Goal: Task Accomplishment & Management: Use online tool/utility

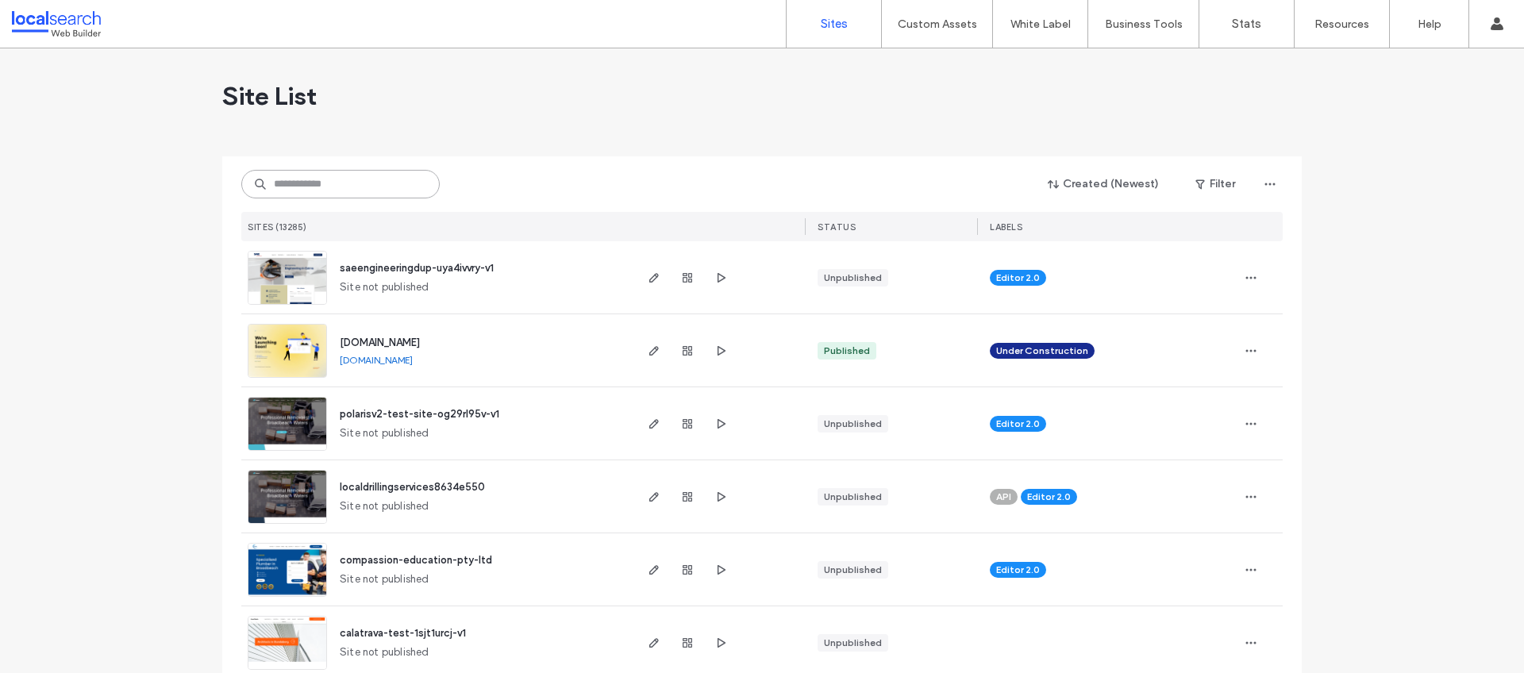
click at [350, 181] on input at bounding box center [340, 184] width 198 height 29
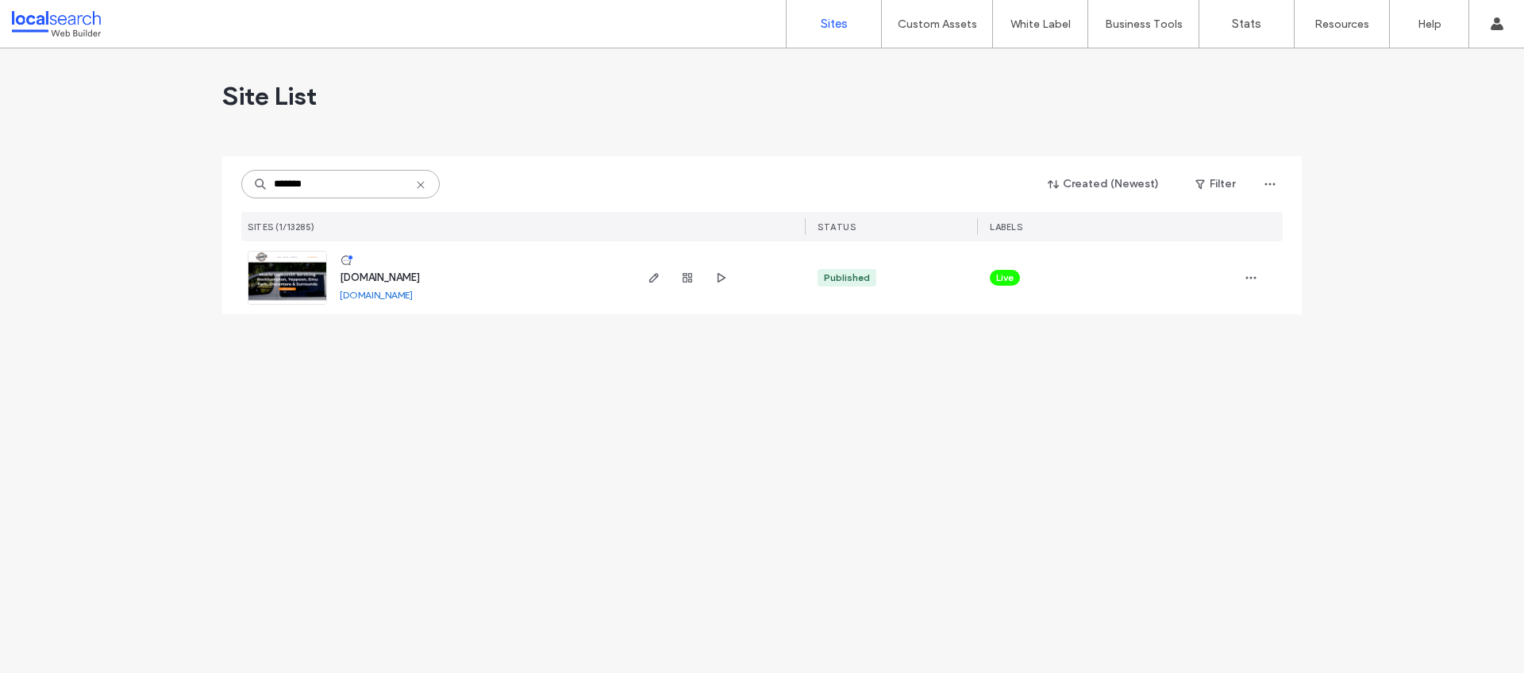
type input "*******"
click at [420, 278] on span "www.cqmobilelocksmith.com.au" at bounding box center [380, 278] width 80 height 12
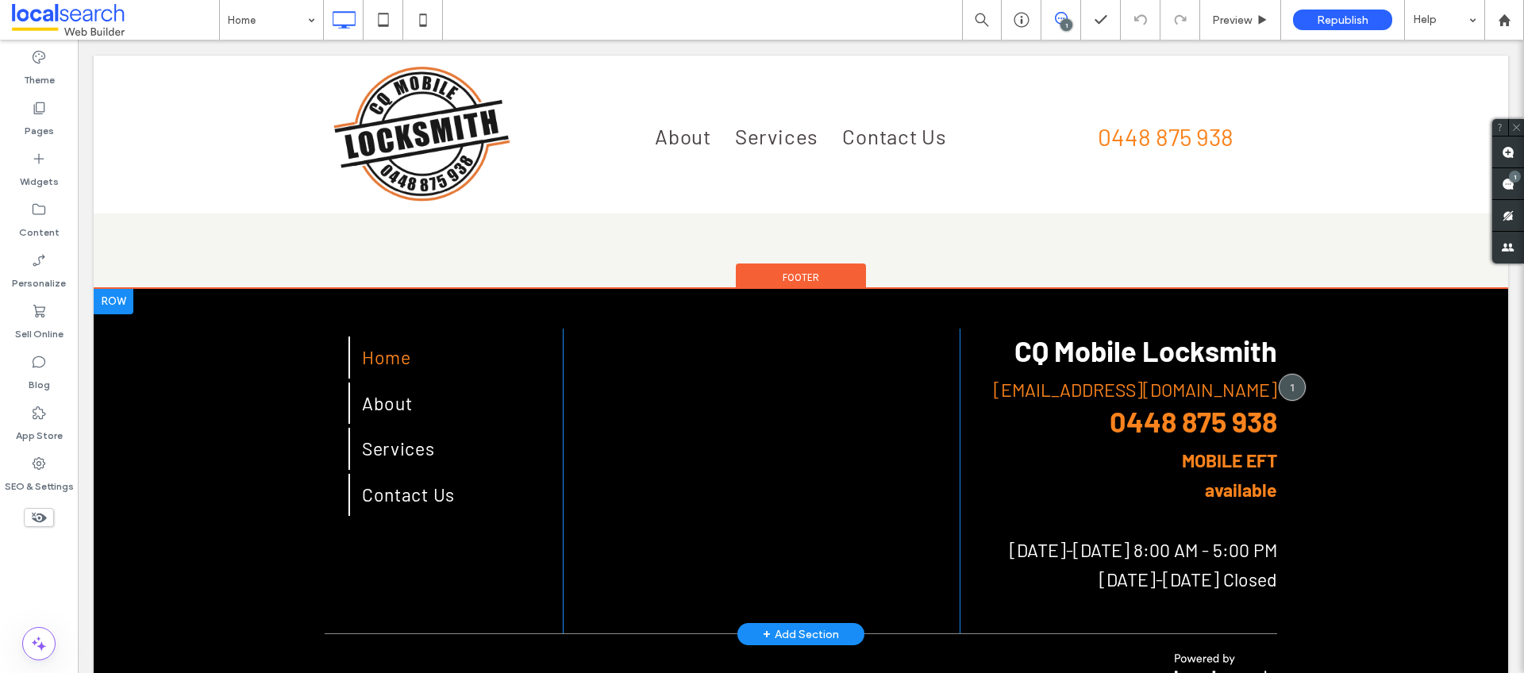
scroll to position [2614, 0]
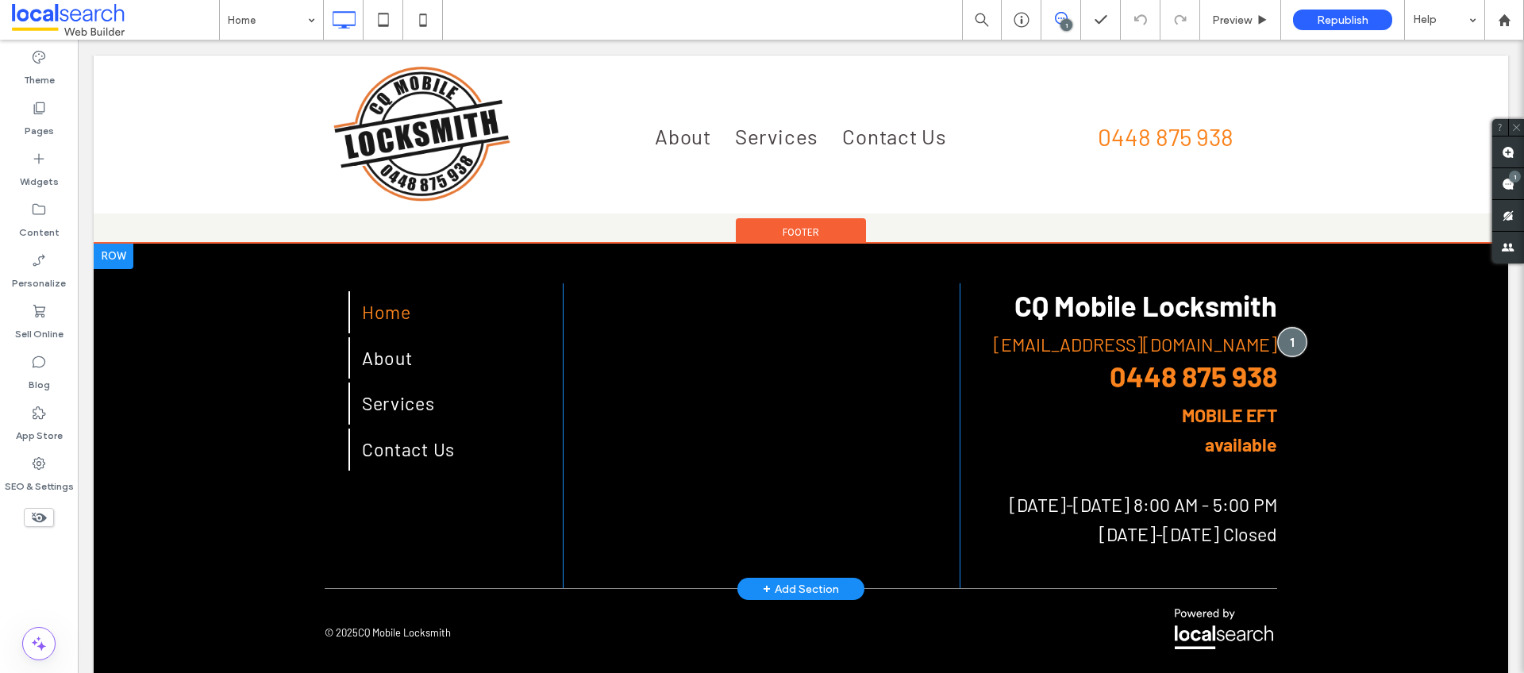
click at [1277, 328] on div at bounding box center [1291, 342] width 29 height 29
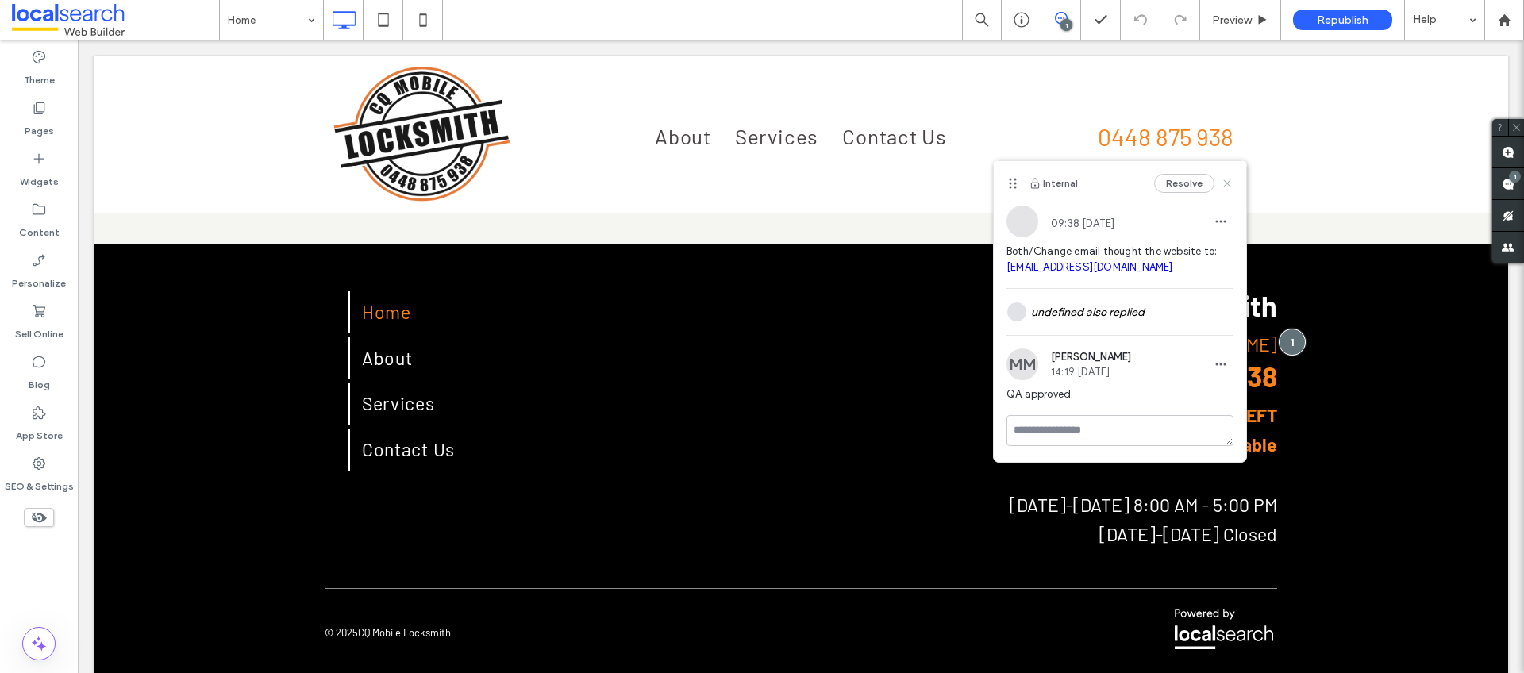
click at [1229, 187] on icon at bounding box center [1227, 183] width 13 height 13
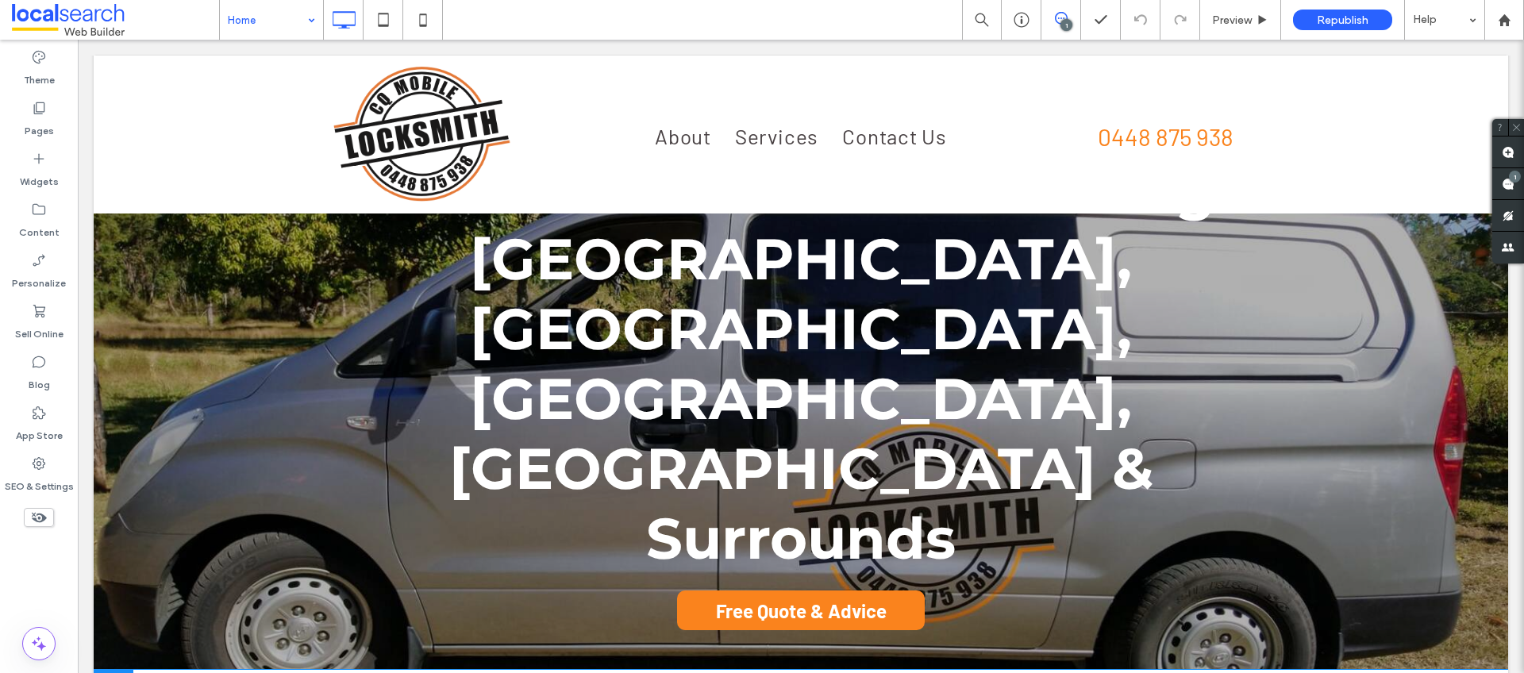
scroll to position [84, 0]
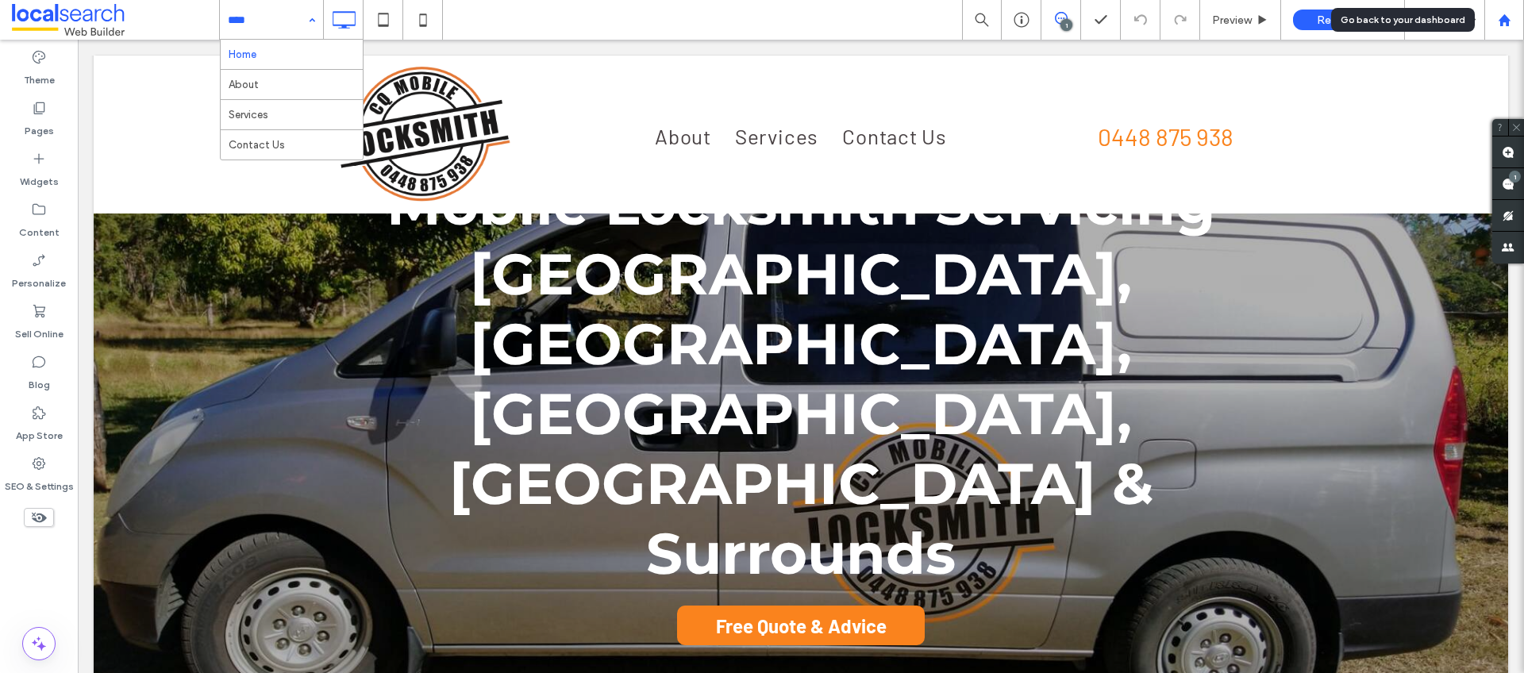
click at [1505, 21] on use at bounding box center [1504, 19] width 12 height 12
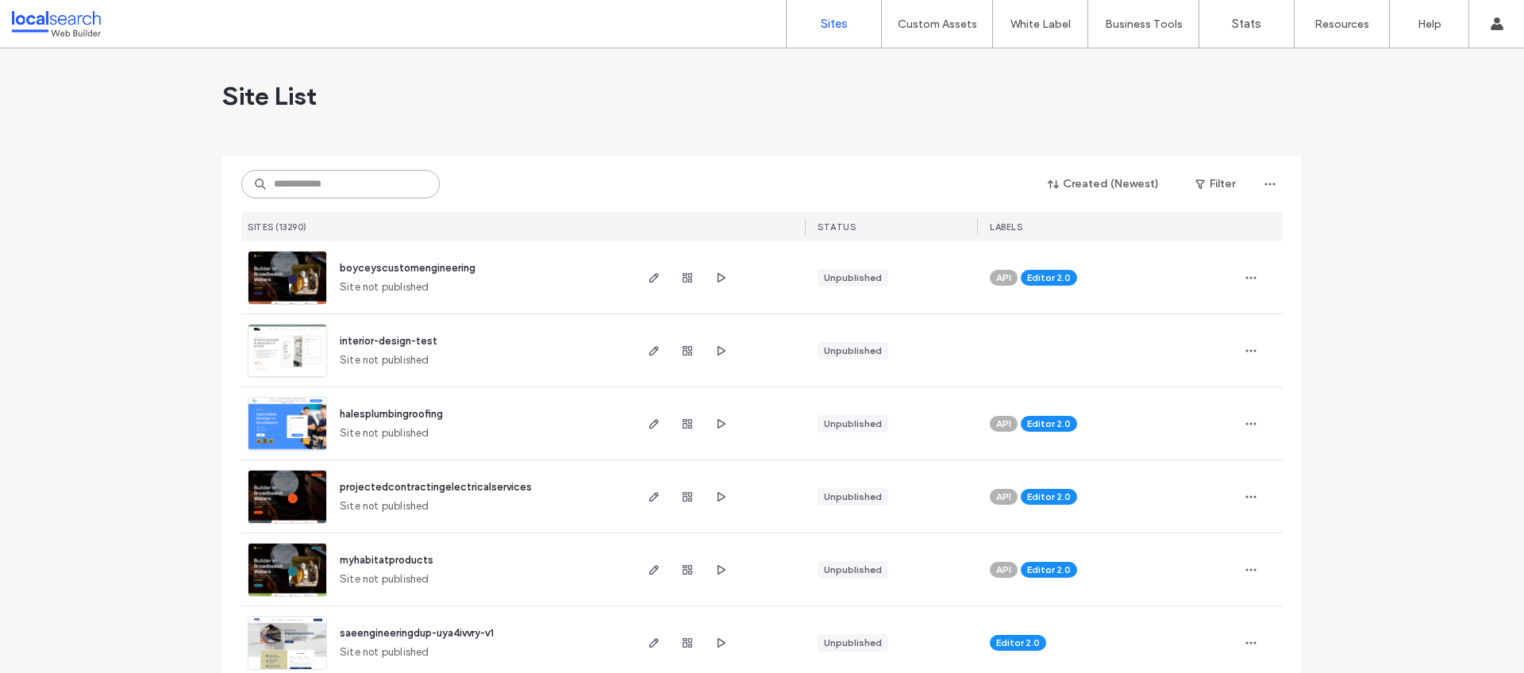
click at [302, 181] on input at bounding box center [340, 184] width 198 height 29
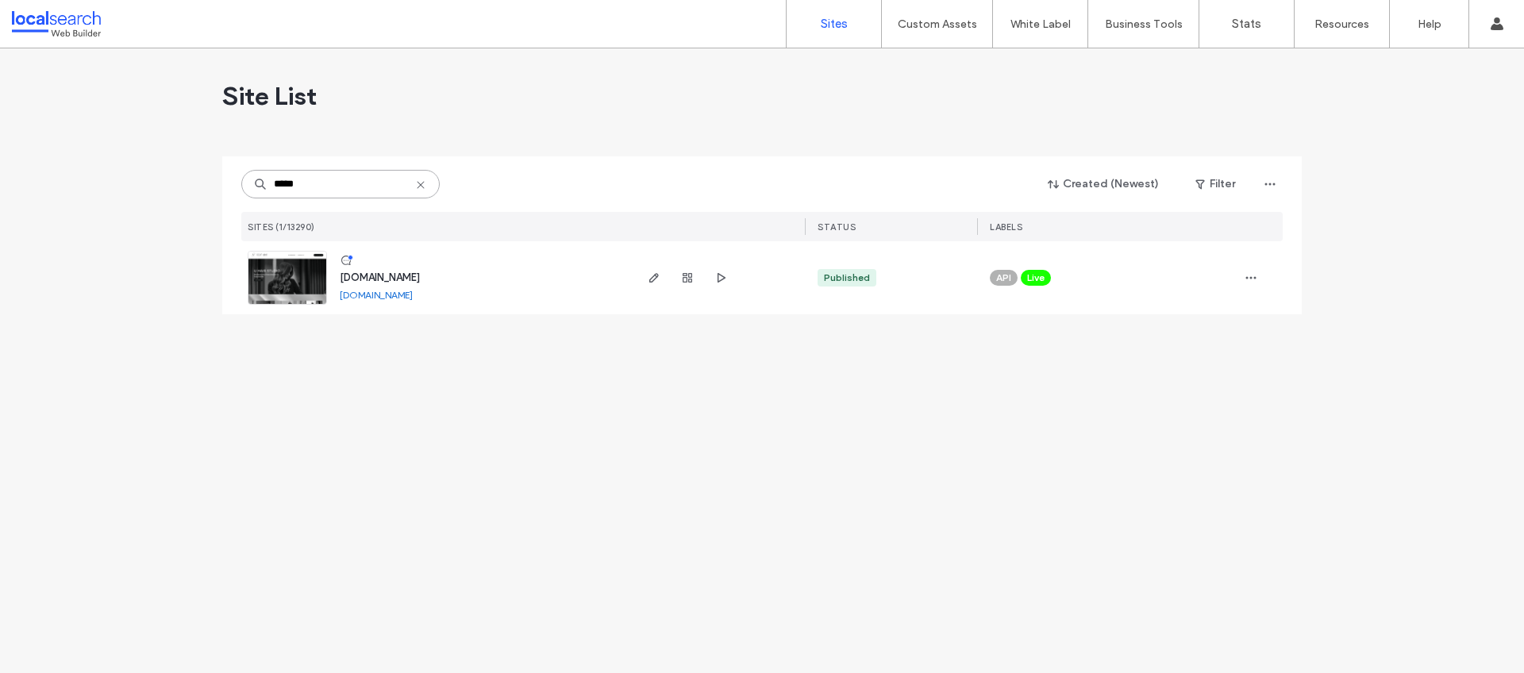
type input "*****"
click at [420, 275] on span "www.uhairstudio.com.au" at bounding box center [380, 278] width 80 height 12
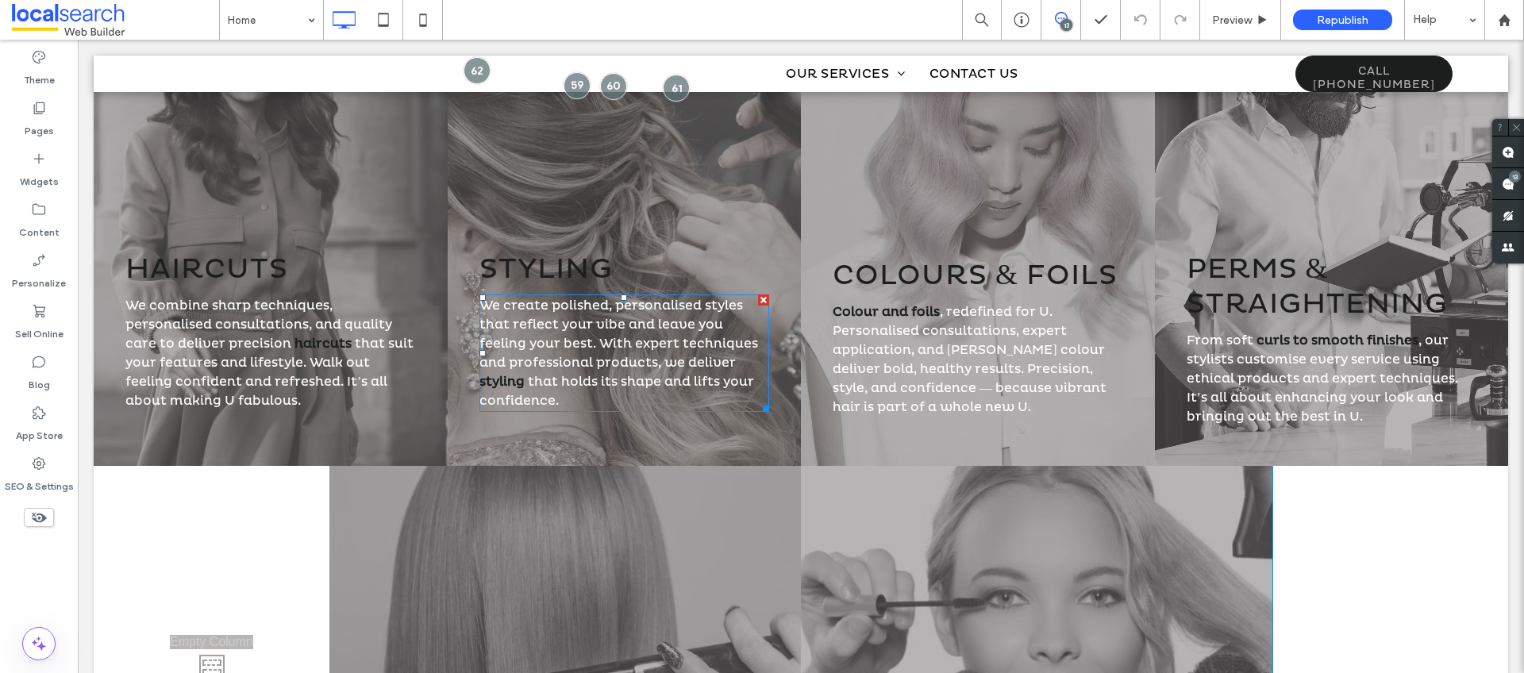
scroll to position [1686, 0]
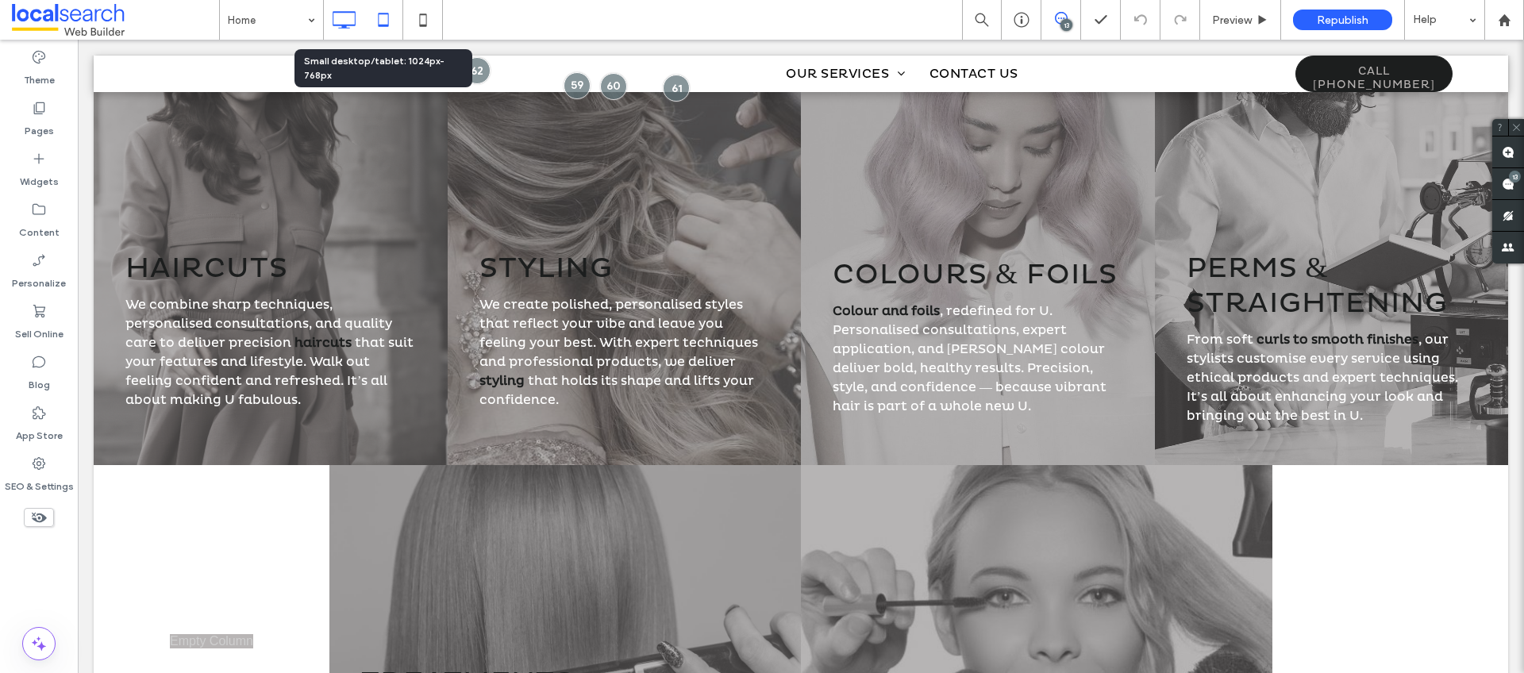
click at [391, 17] on icon at bounding box center [384, 20] width 32 height 32
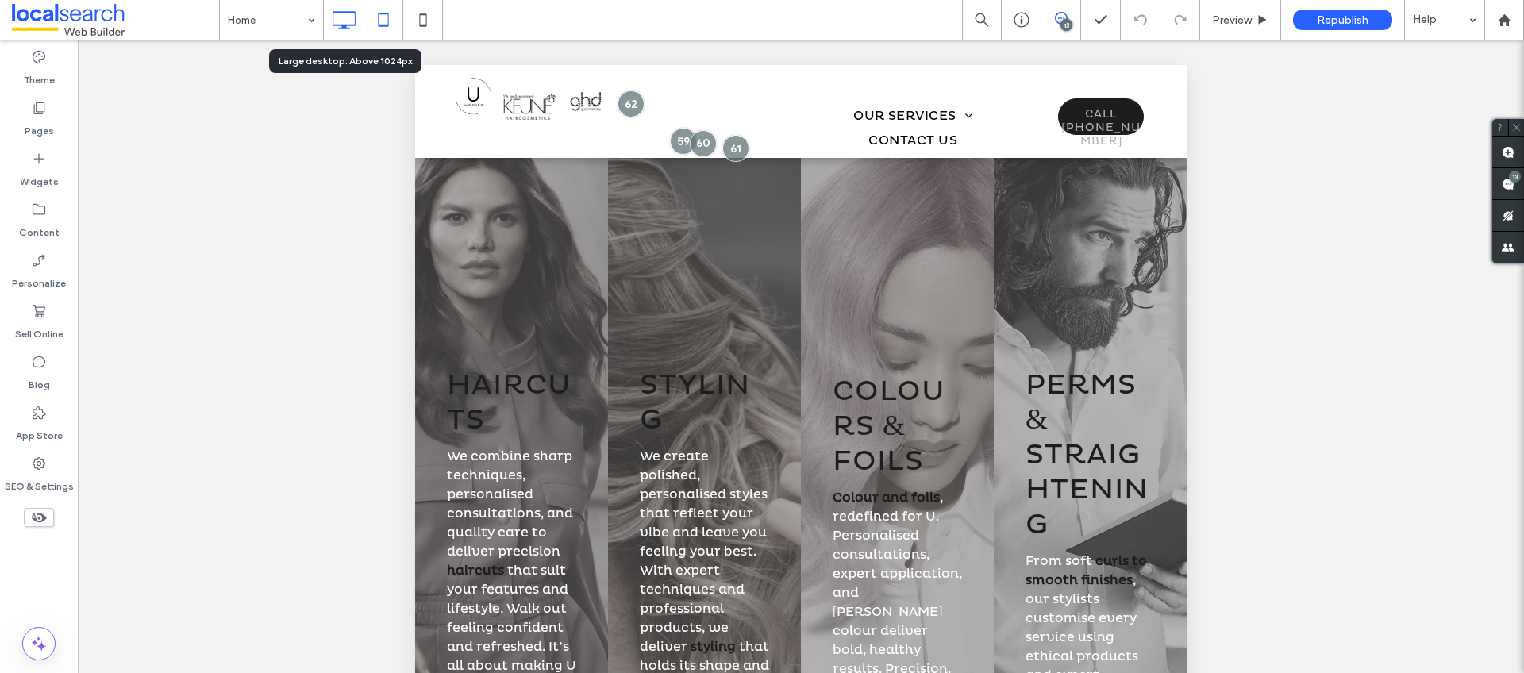
click at [353, 22] on icon at bounding box center [344, 20] width 32 height 32
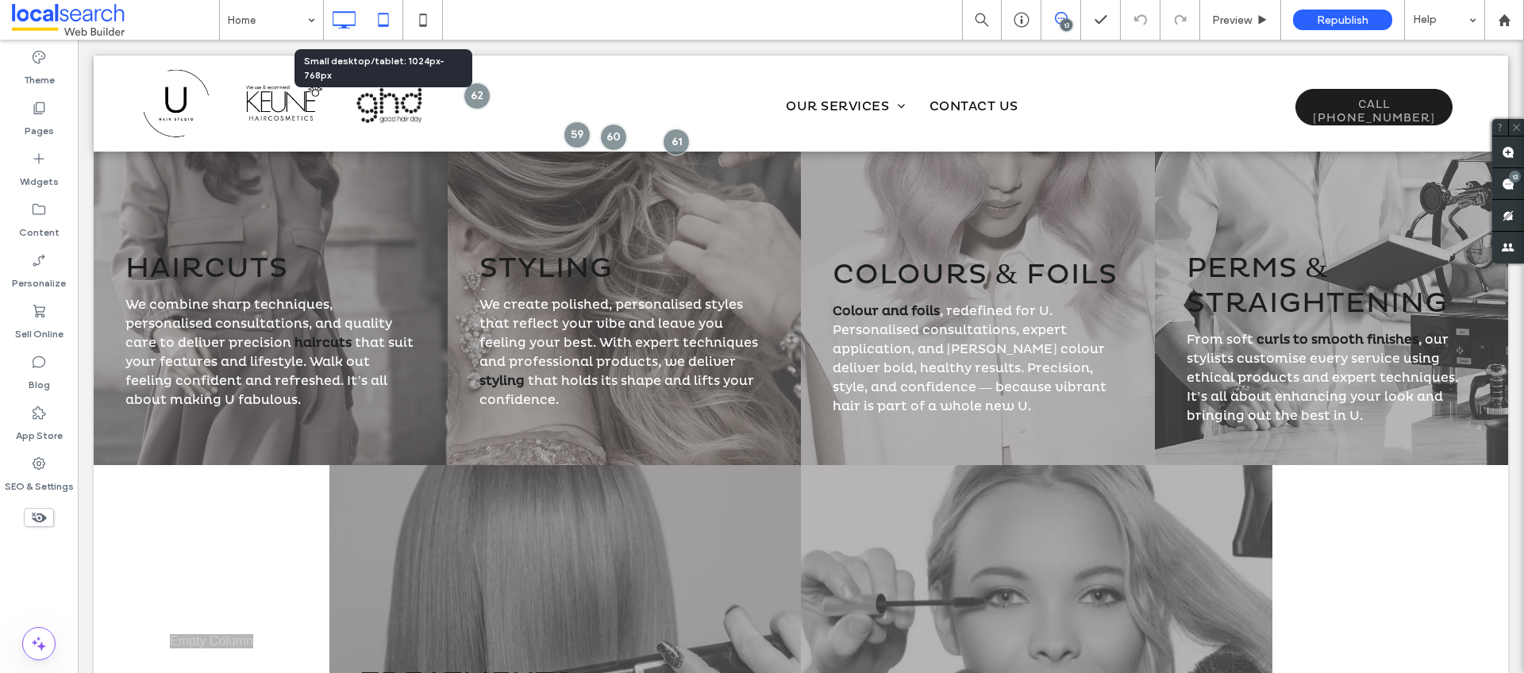
click at [390, 21] on icon at bounding box center [384, 20] width 32 height 32
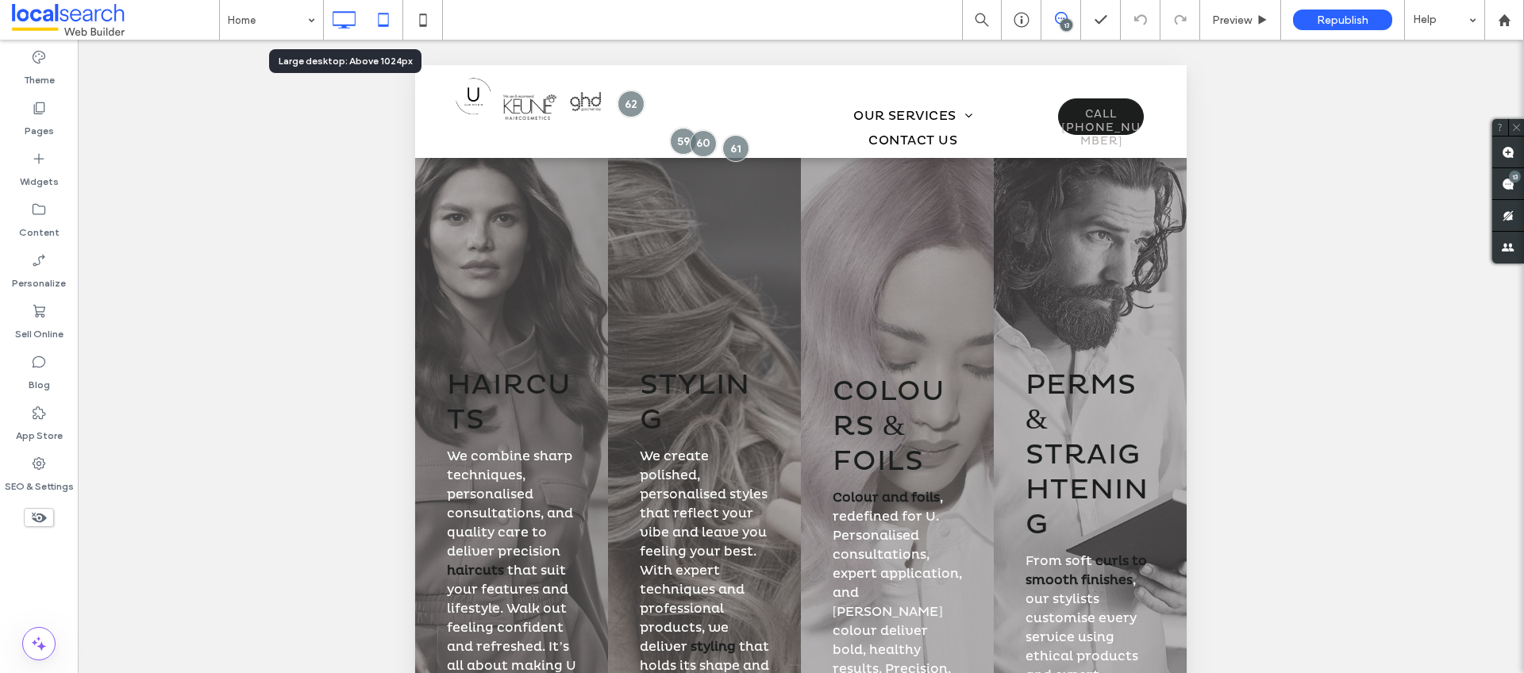
click at [349, 22] on icon at bounding box center [344, 20] width 32 height 32
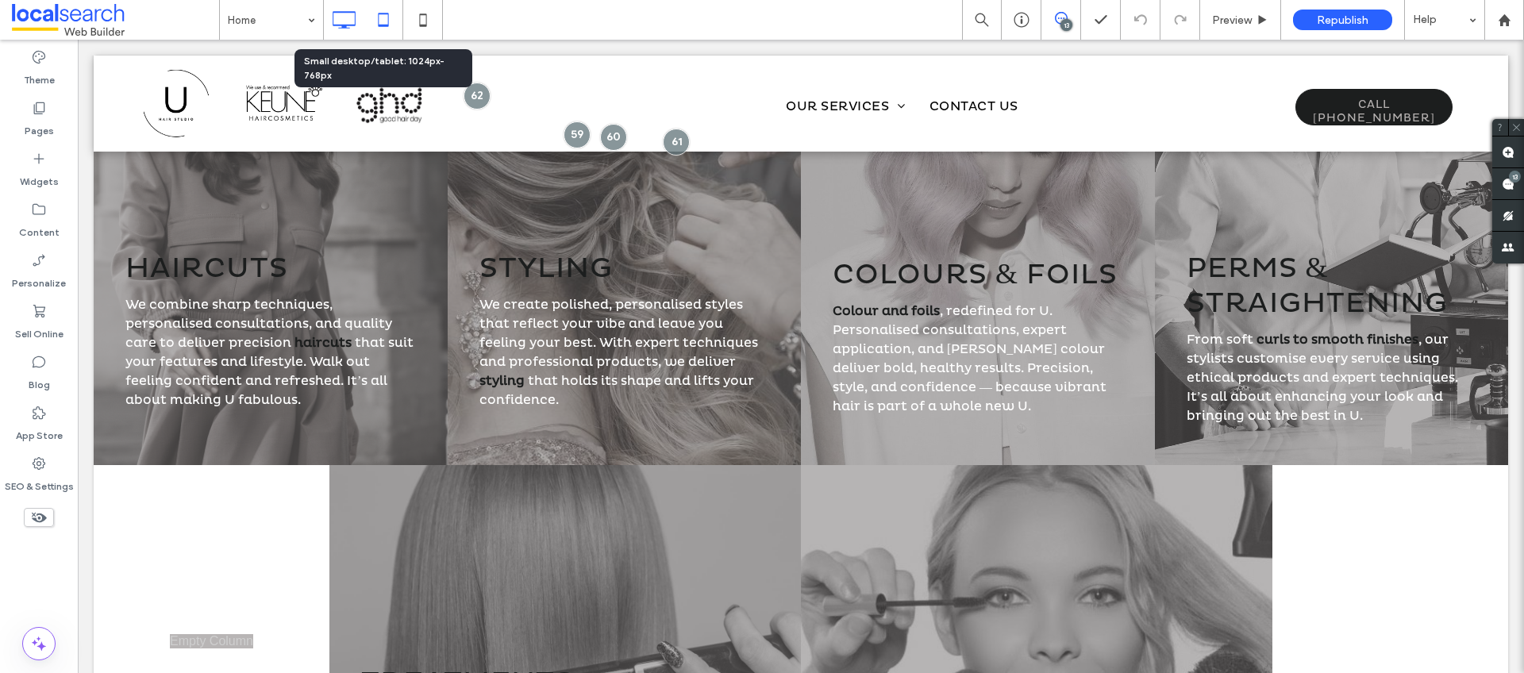
click at [383, 13] on use at bounding box center [383, 19] width 10 height 13
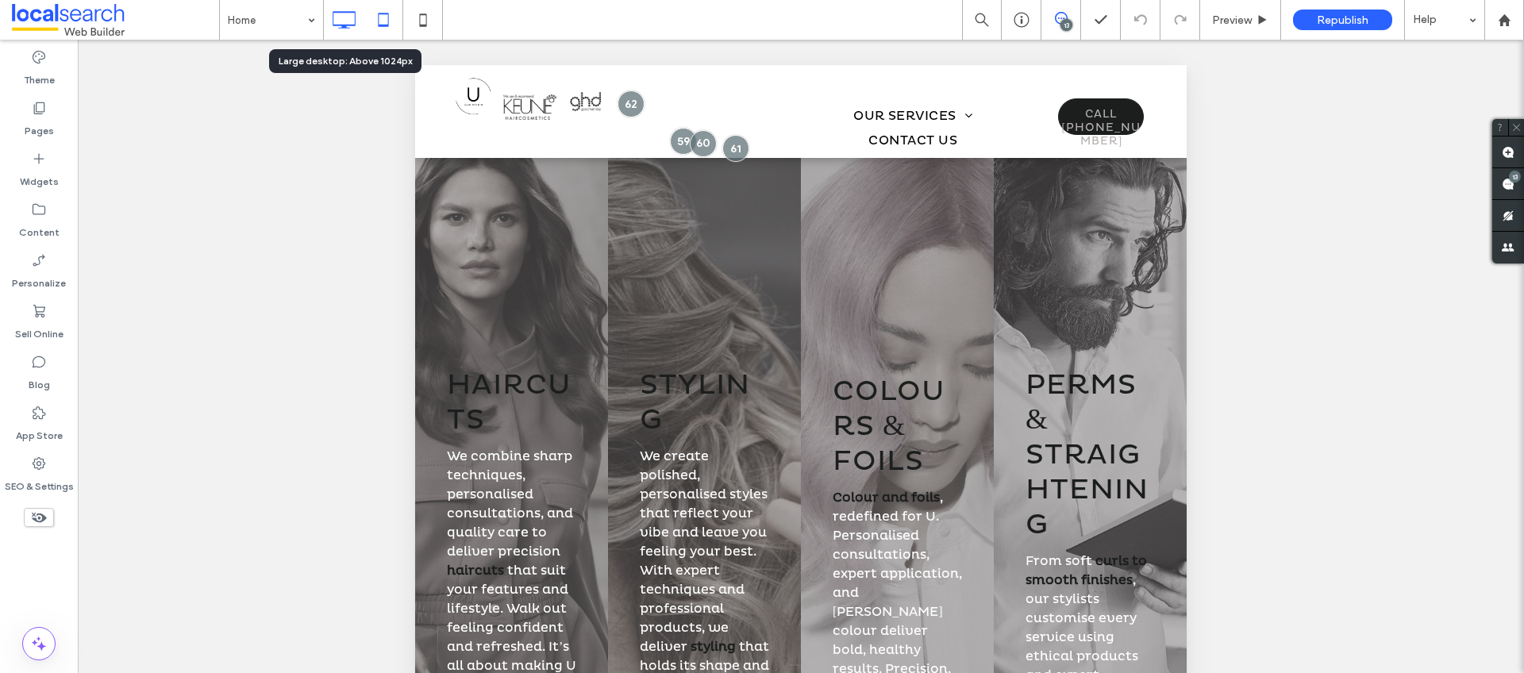
click at [352, 17] on icon at bounding box center [344, 20] width 32 height 32
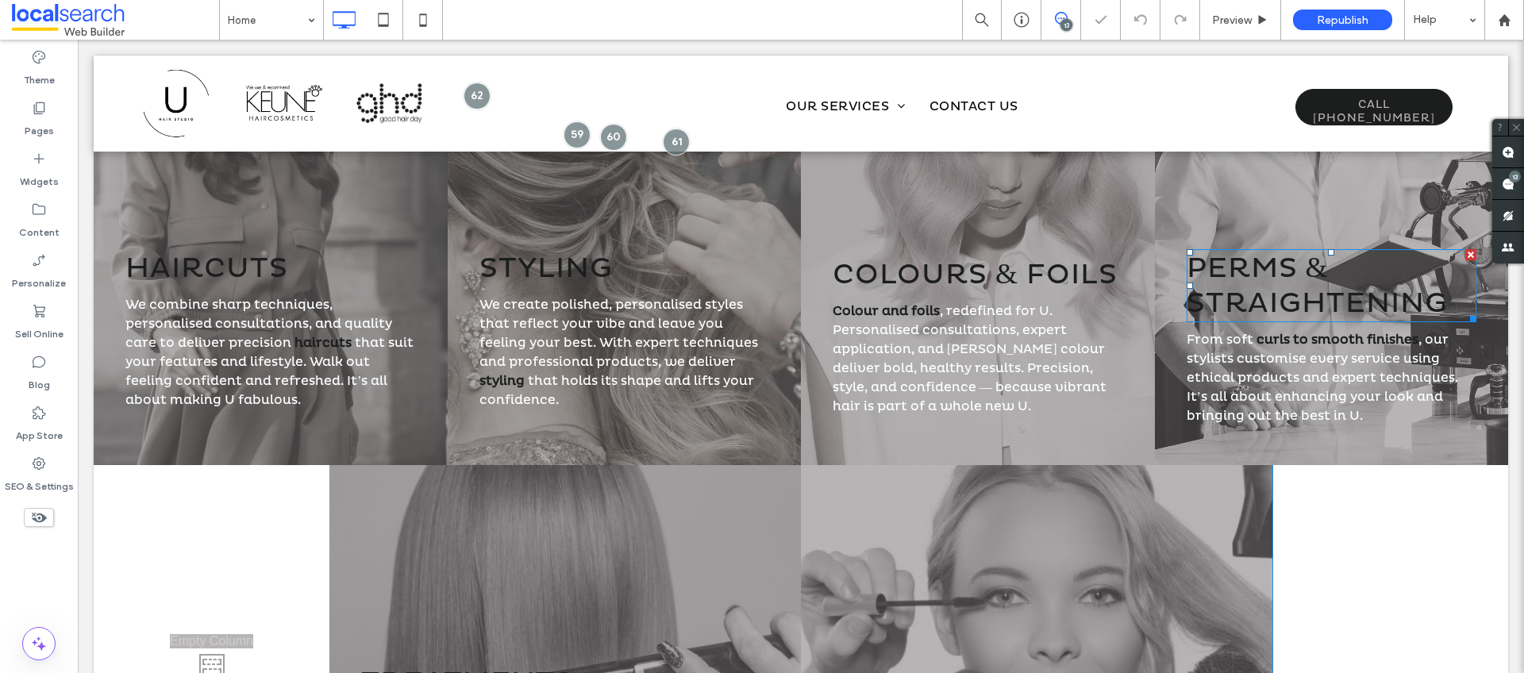
click at [1320, 280] on h3 "Perms & Straightening" at bounding box center [1332, 286] width 291 height 70
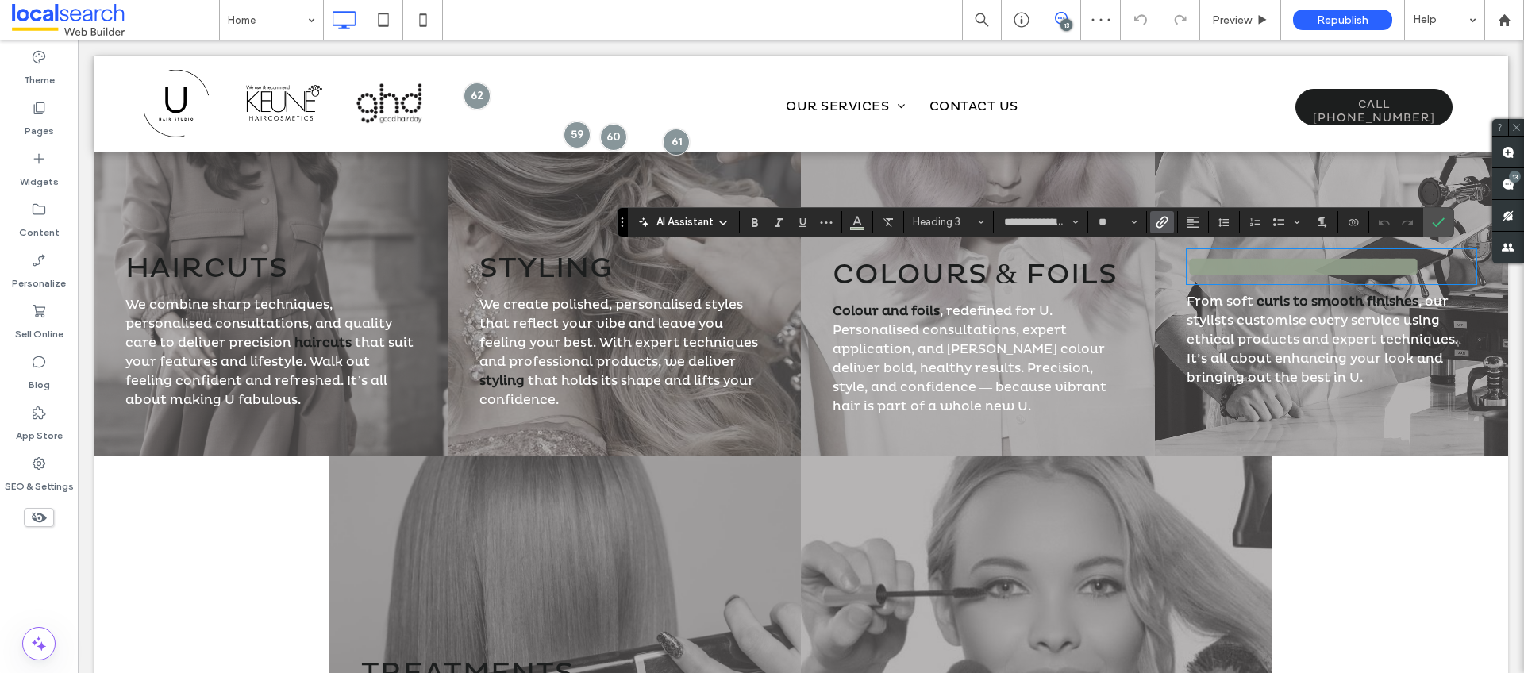
click at [1415, 281] on link "**********" at bounding box center [1303, 266] width 233 height 29
drag, startPoint x: 1448, startPoint y: 308, endPoint x: 1181, endPoint y: 263, distance: 271.3
click at [1187, 263] on h3 "**********" at bounding box center [1332, 267] width 291 height 32
click at [1445, 218] on label "Confirm" at bounding box center [1439, 222] width 24 height 29
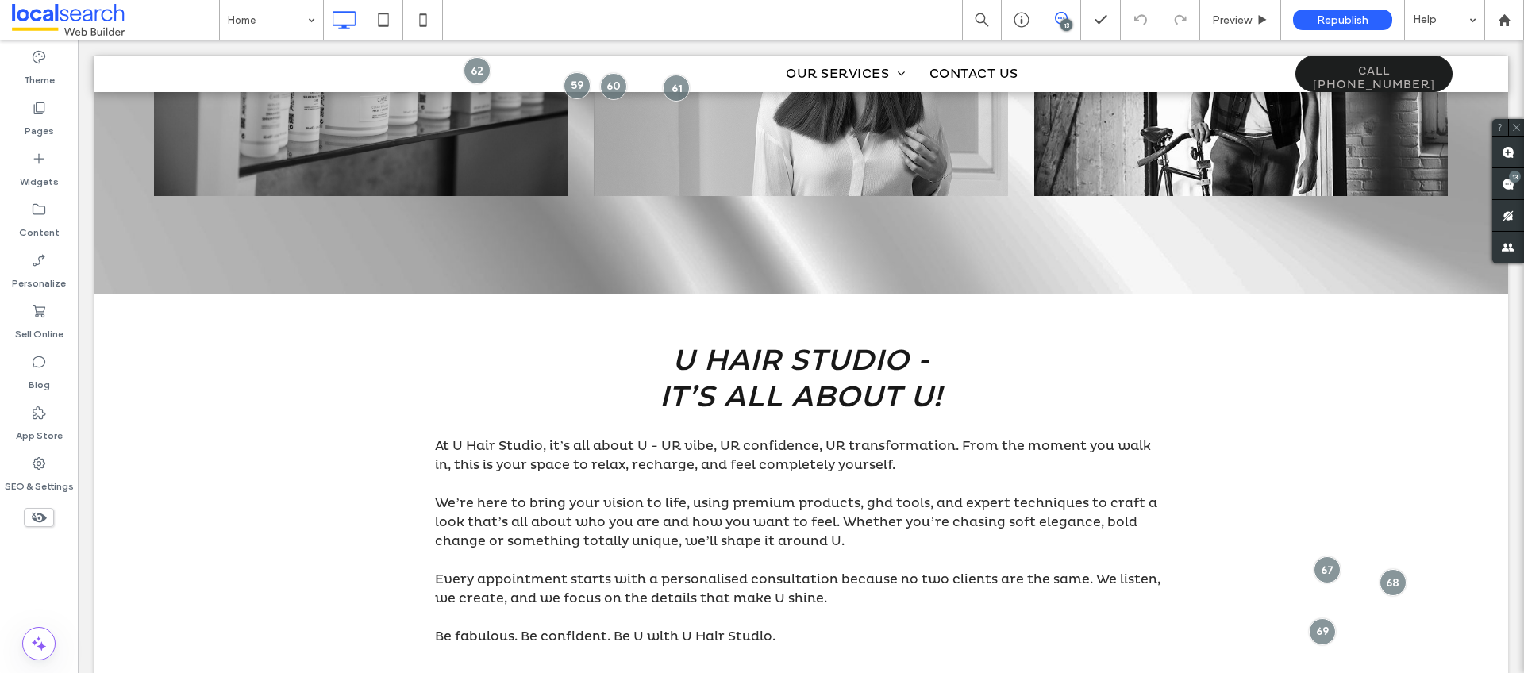
scroll to position [611, 0]
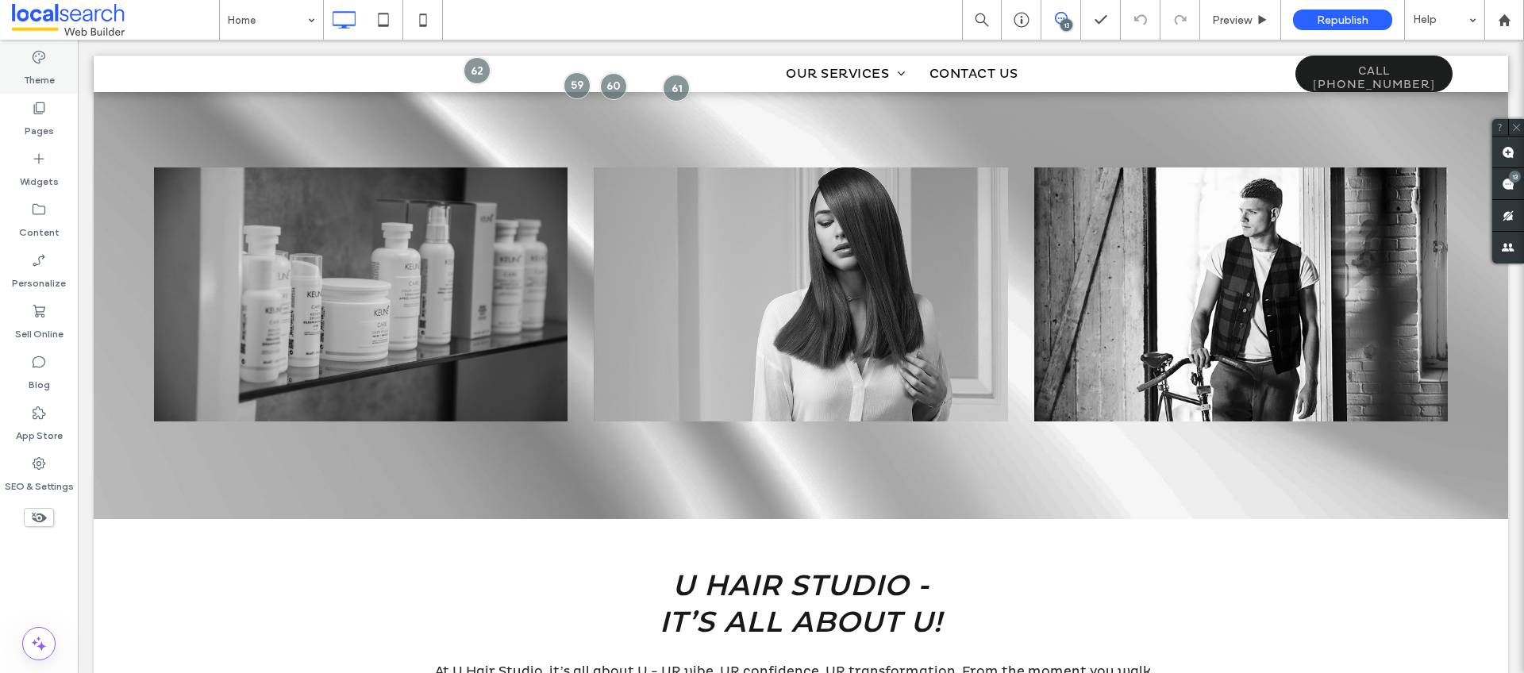
click at [42, 53] on icon at bounding box center [39, 57] width 16 height 16
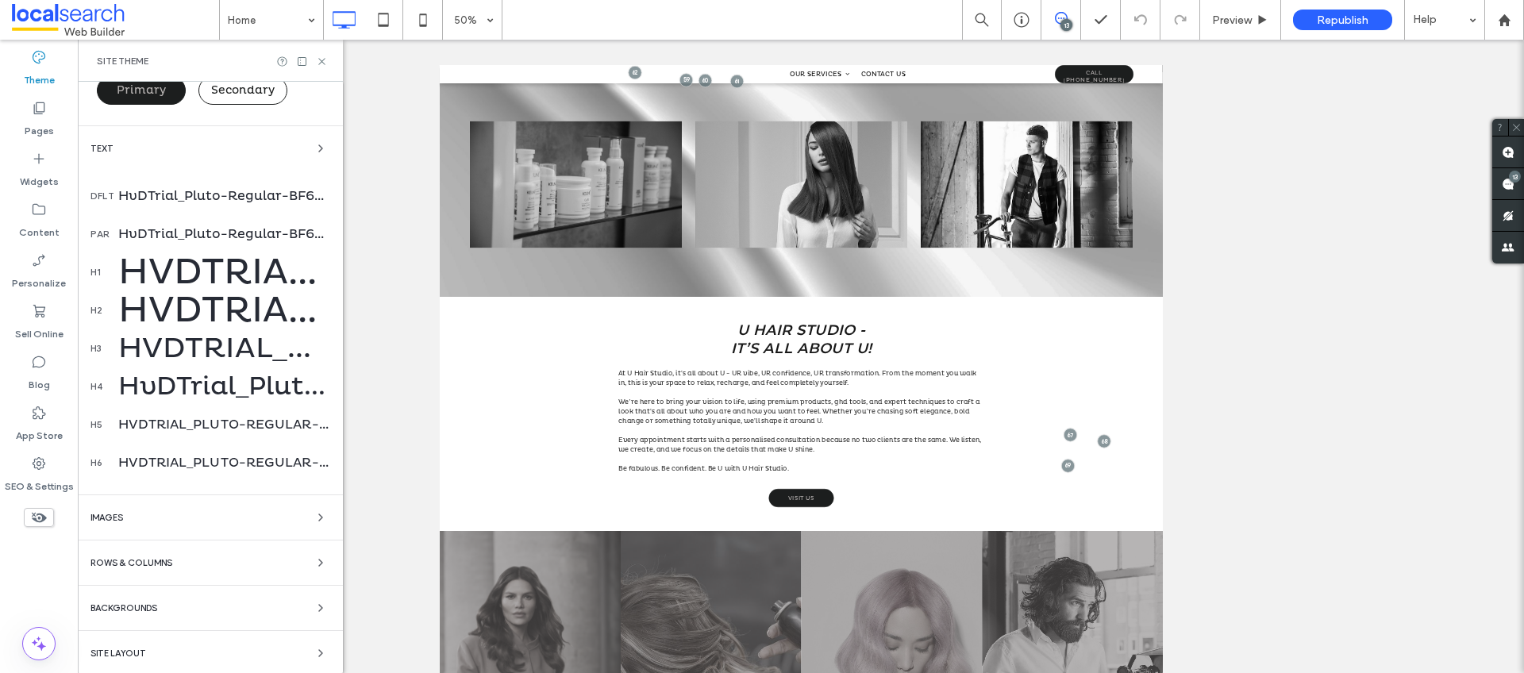
scroll to position [189, 0]
click at [160, 383] on div "HvDTrial_Pluto-Regular-BF6486959e20f81, 32" at bounding box center [224, 383] width 212 height 31
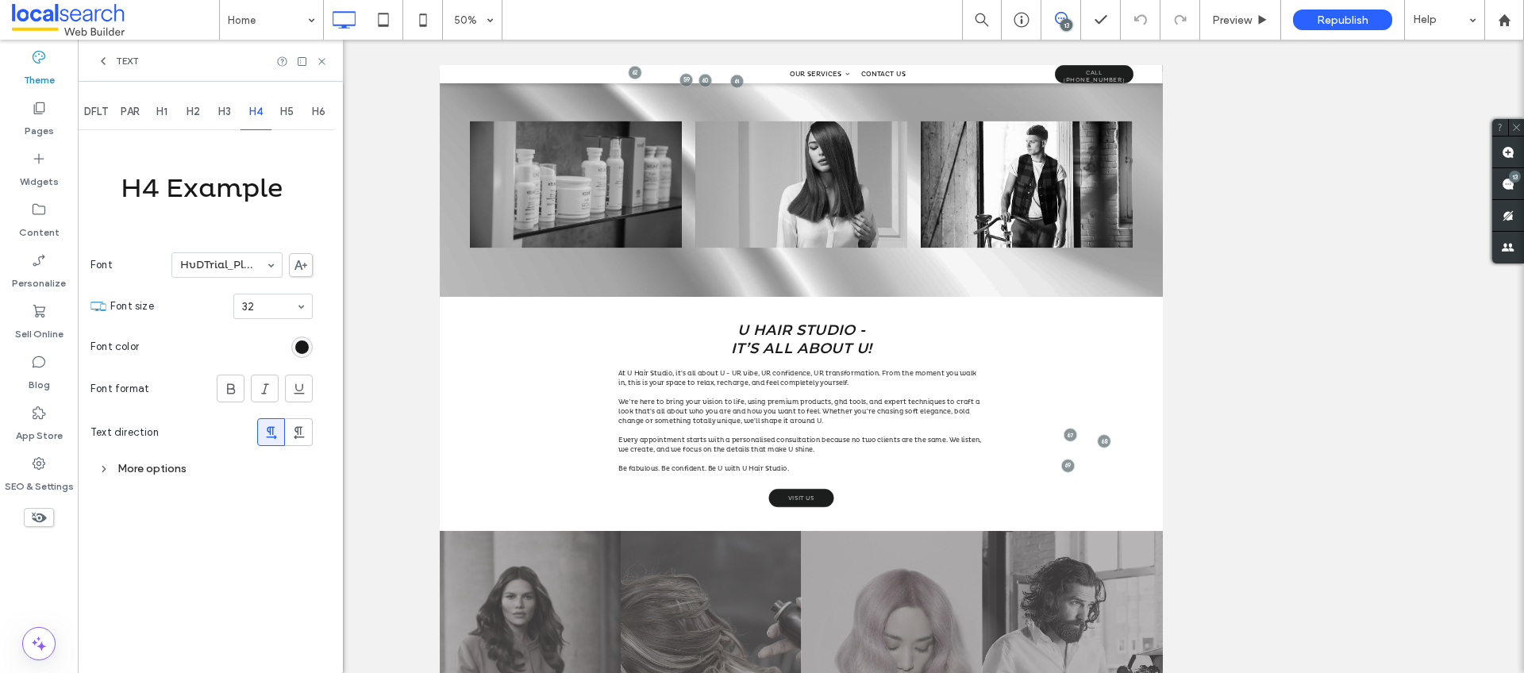
scroll to position [0, 0]
click at [325, 64] on icon at bounding box center [322, 62] width 12 height 12
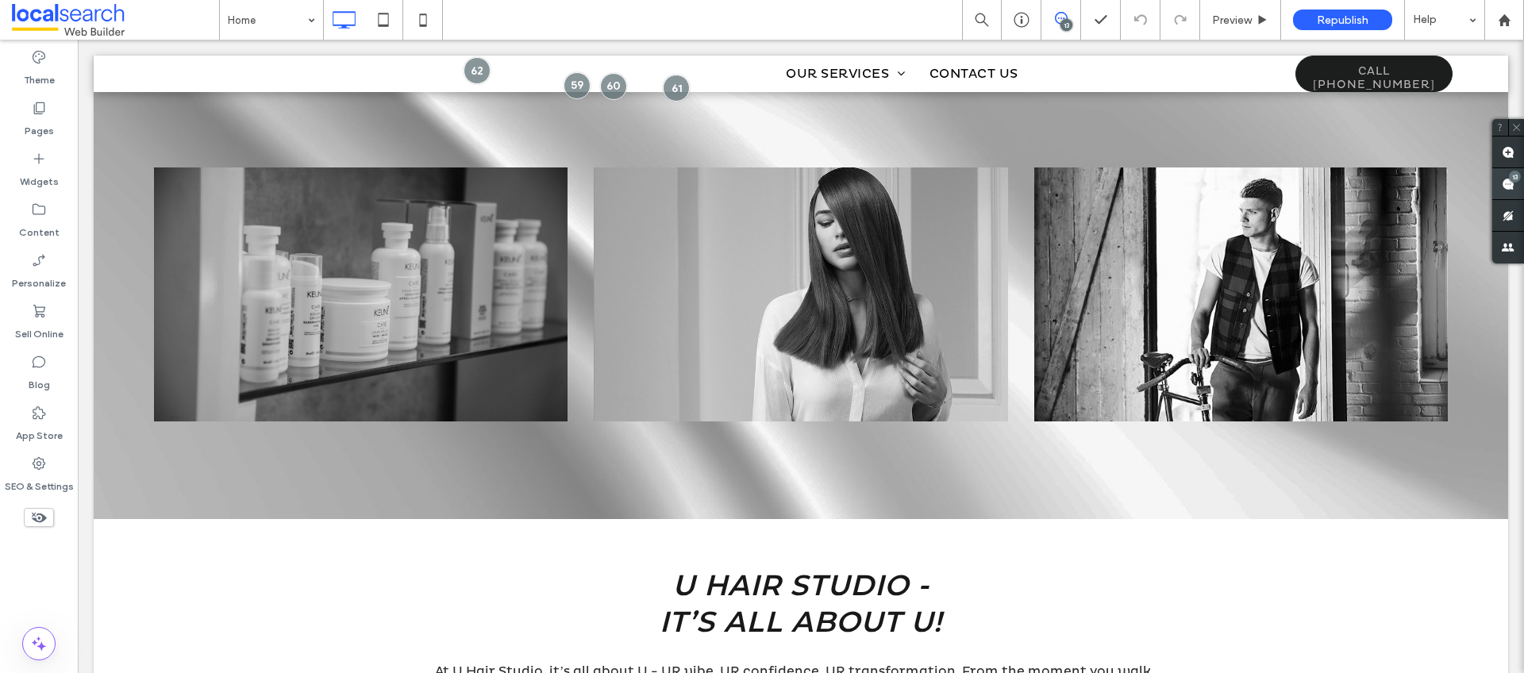
click at [1507, 187] on use at bounding box center [1508, 184] width 13 height 13
click at [1509, 183] on use at bounding box center [1508, 184] width 13 height 13
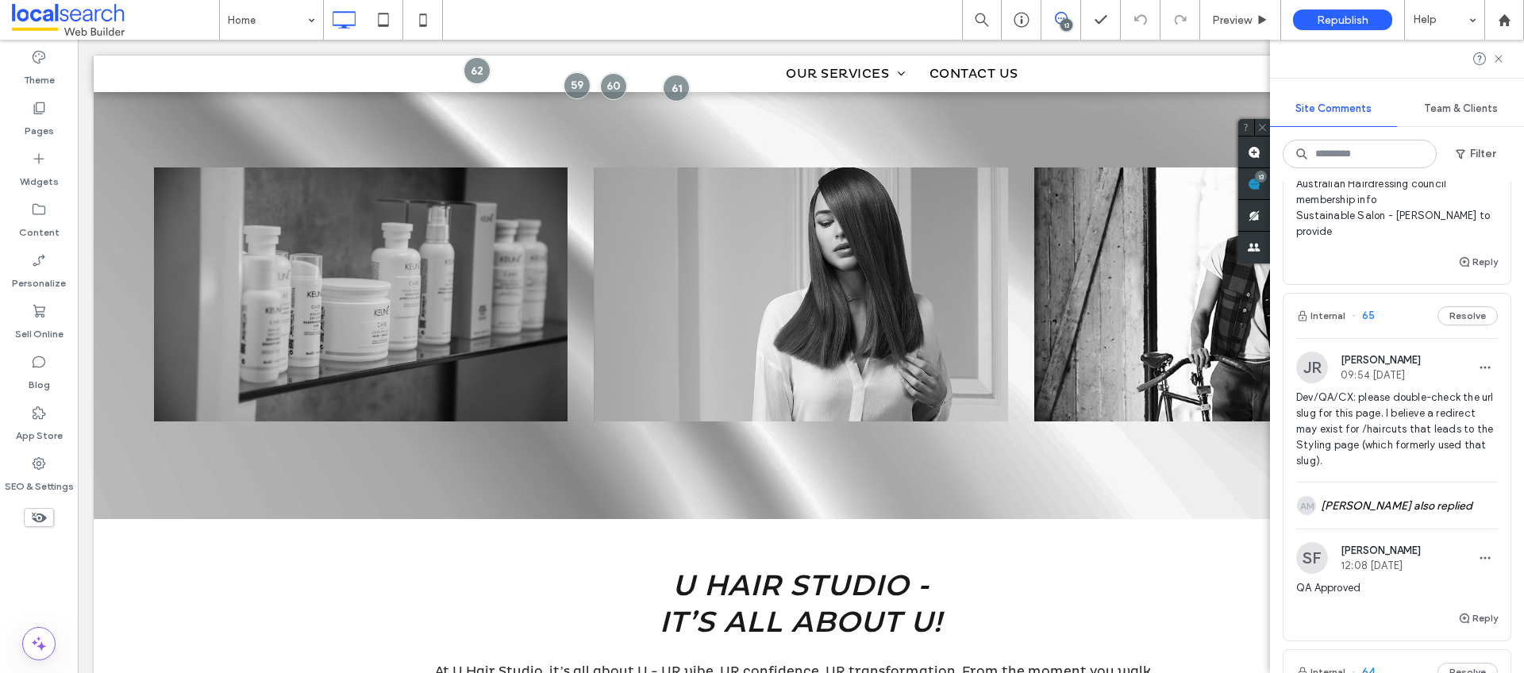
scroll to position [1023, 0]
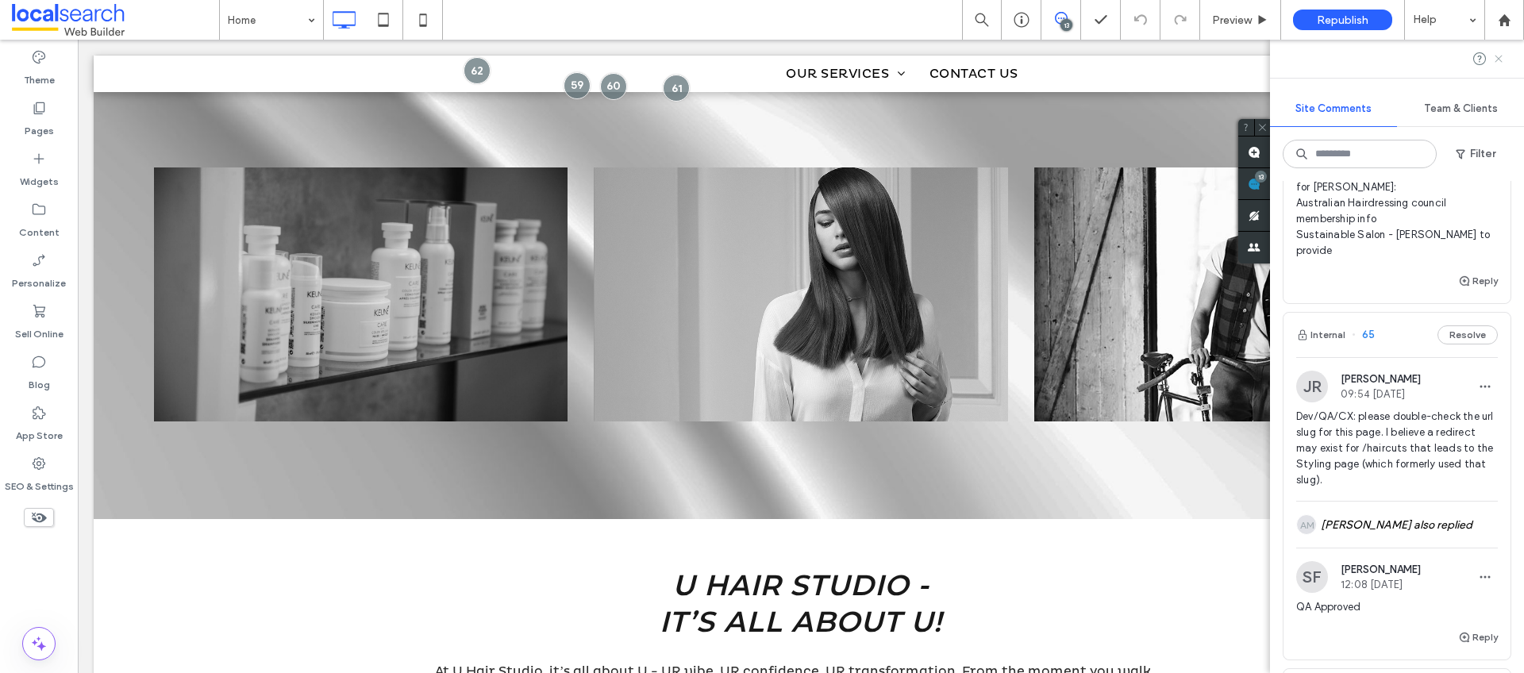
click at [1504, 62] on icon at bounding box center [1499, 58] width 13 height 13
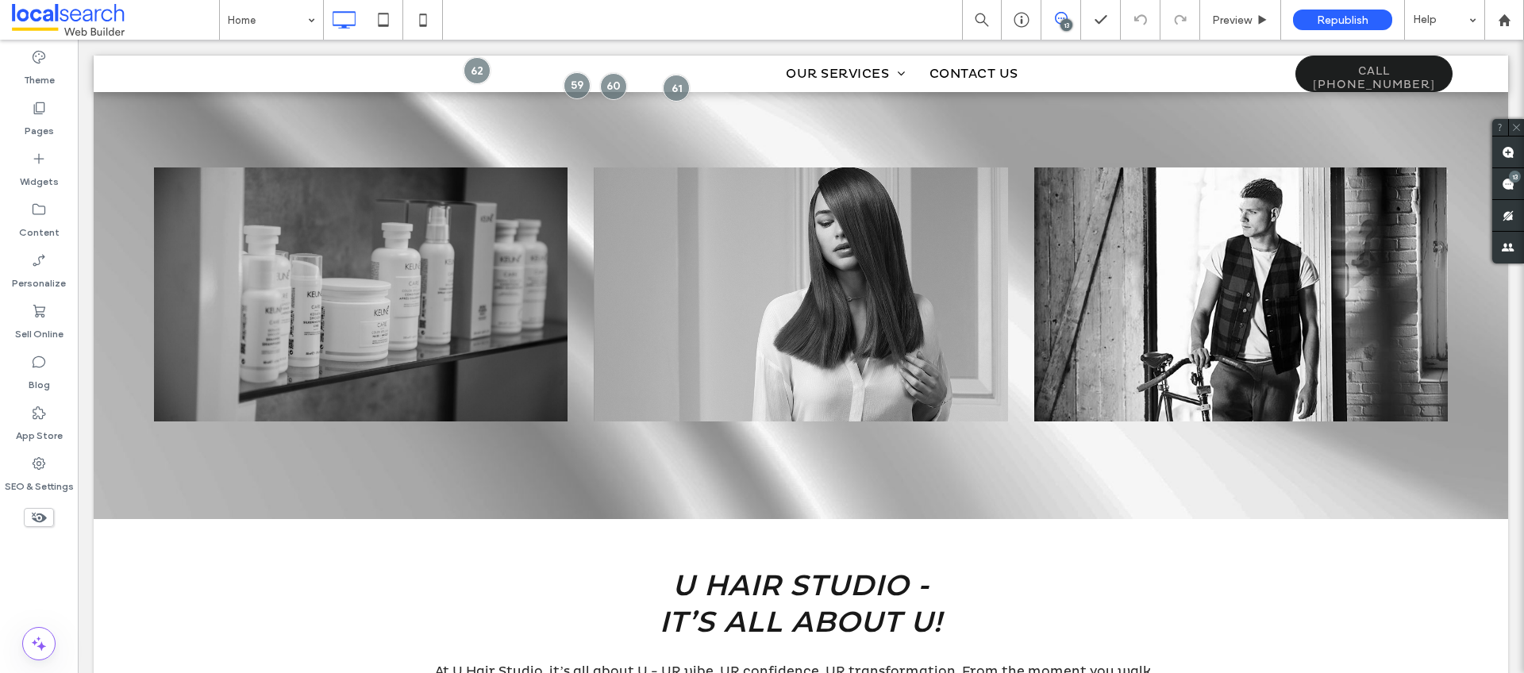
scroll to position [0, 0]
click at [50, 71] on label "Theme" at bounding box center [39, 76] width 31 height 22
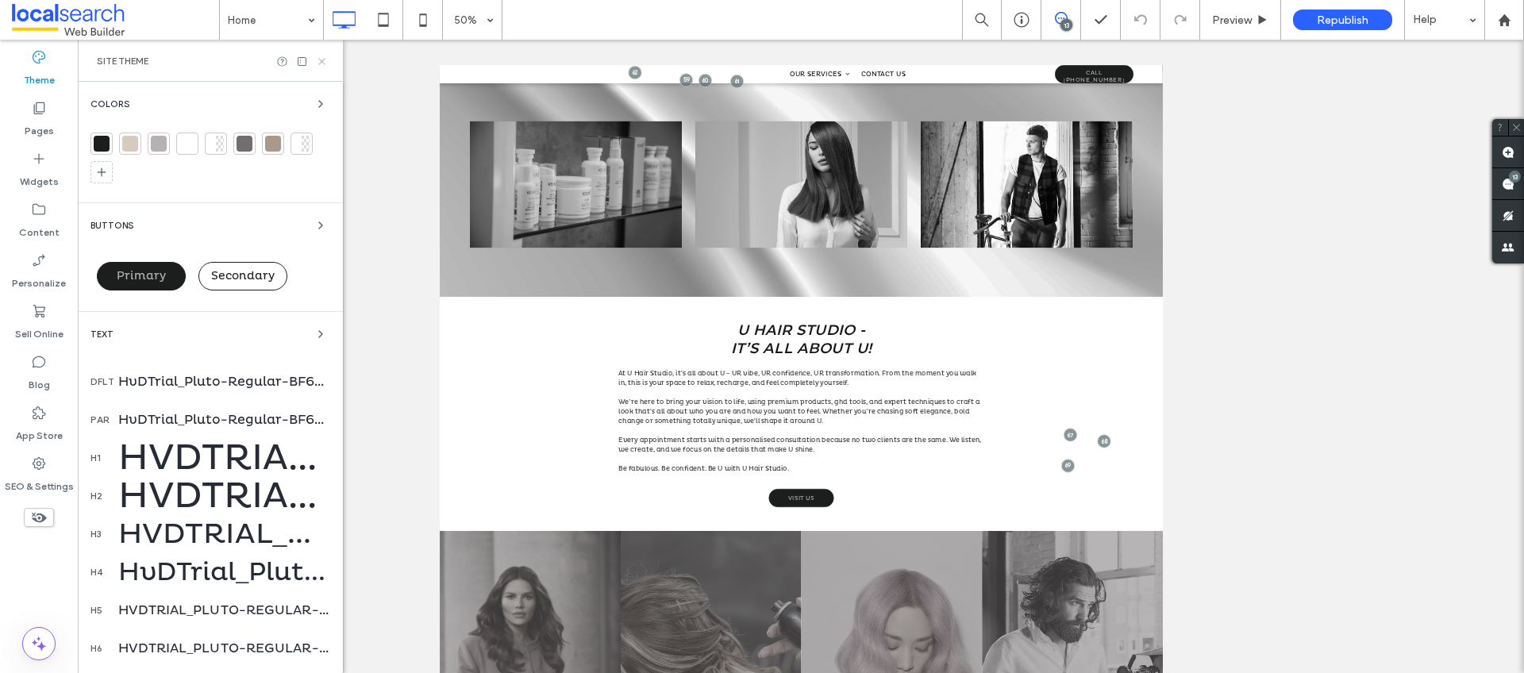
click at [322, 58] on icon at bounding box center [322, 62] width 12 height 12
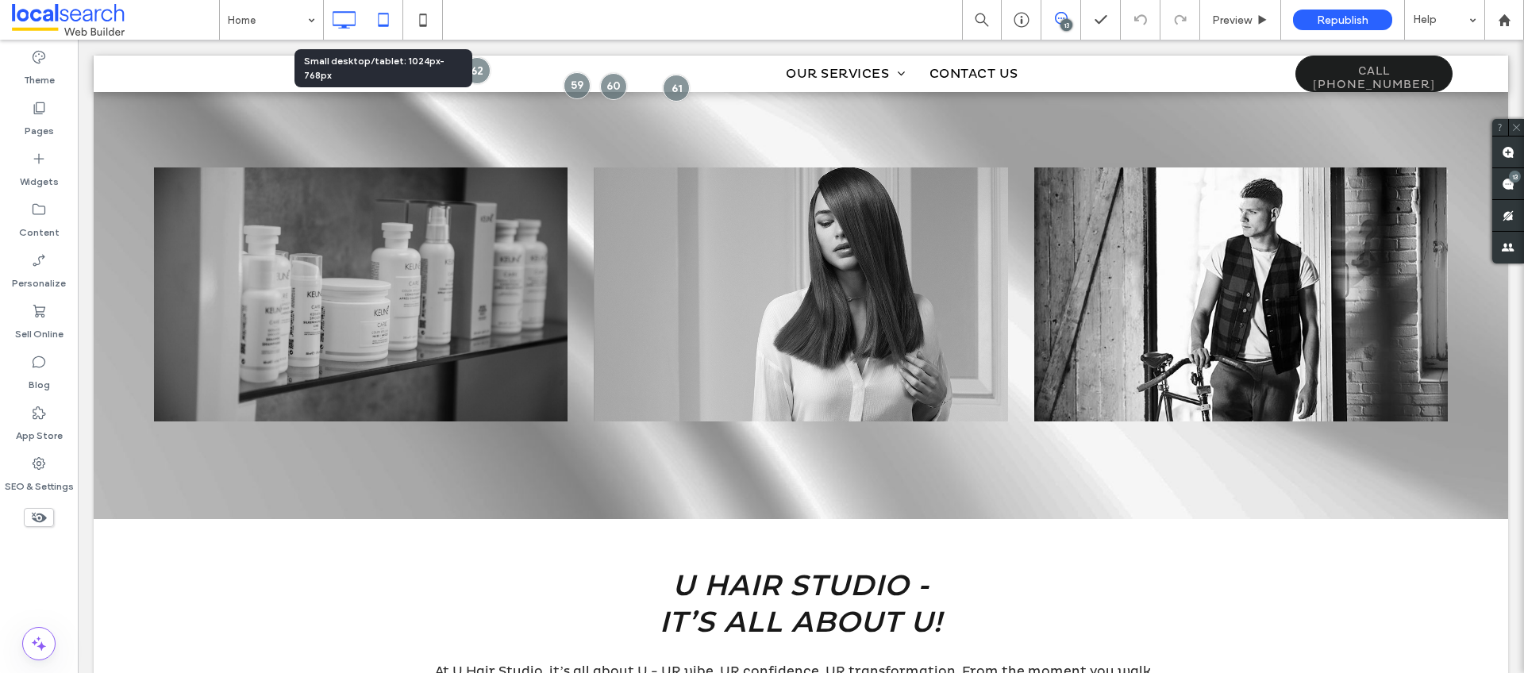
click at [391, 14] on icon at bounding box center [384, 20] width 32 height 32
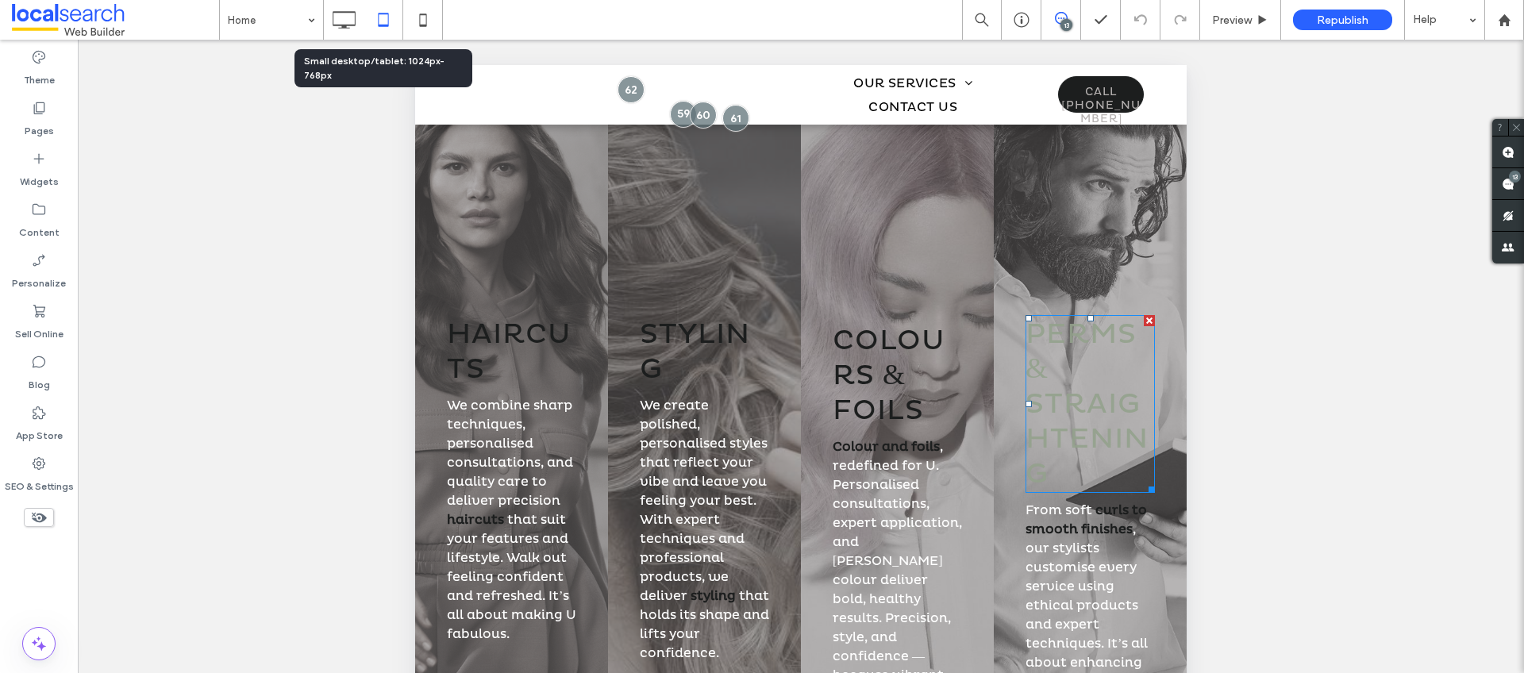
scroll to position [1772, 0]
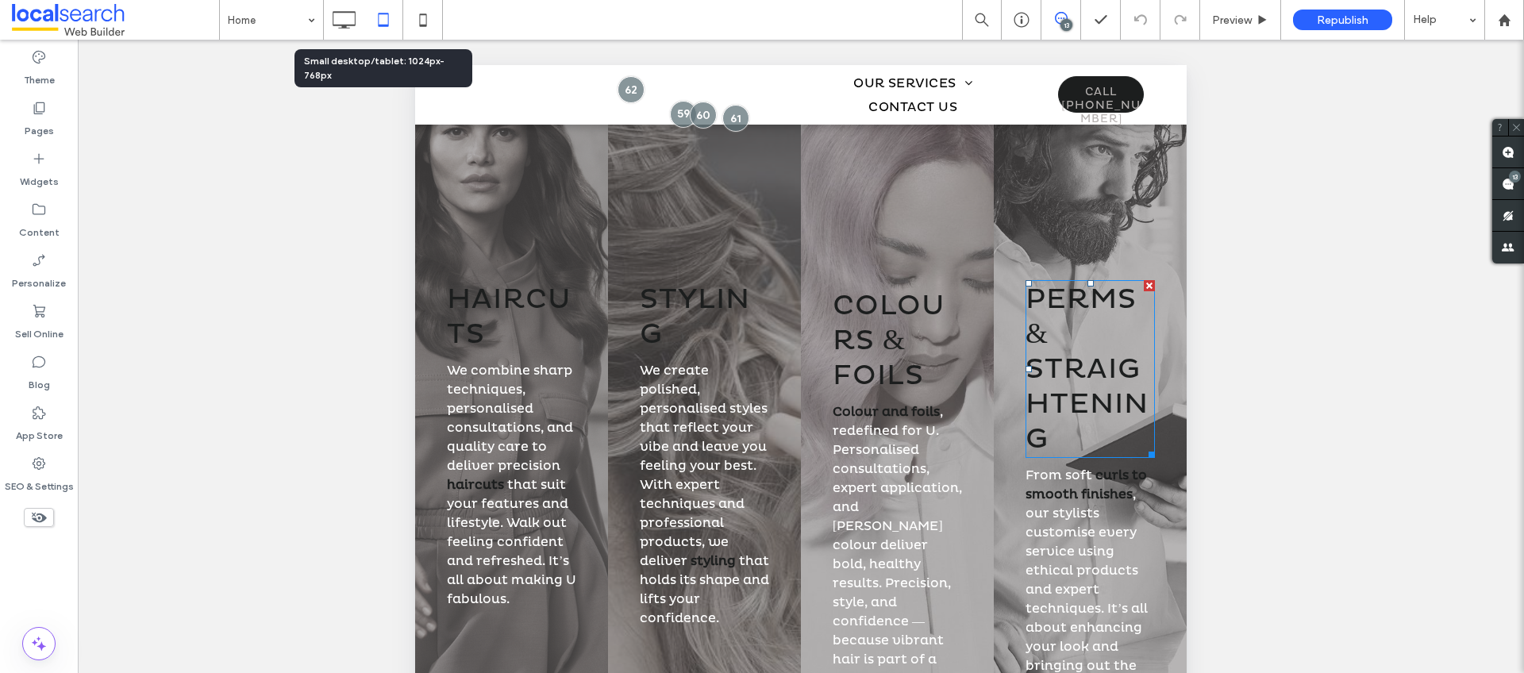
click at [1098, 340] on h3 "Perms & Straightening" at bounding box center [1090, 369] width 129 height 175
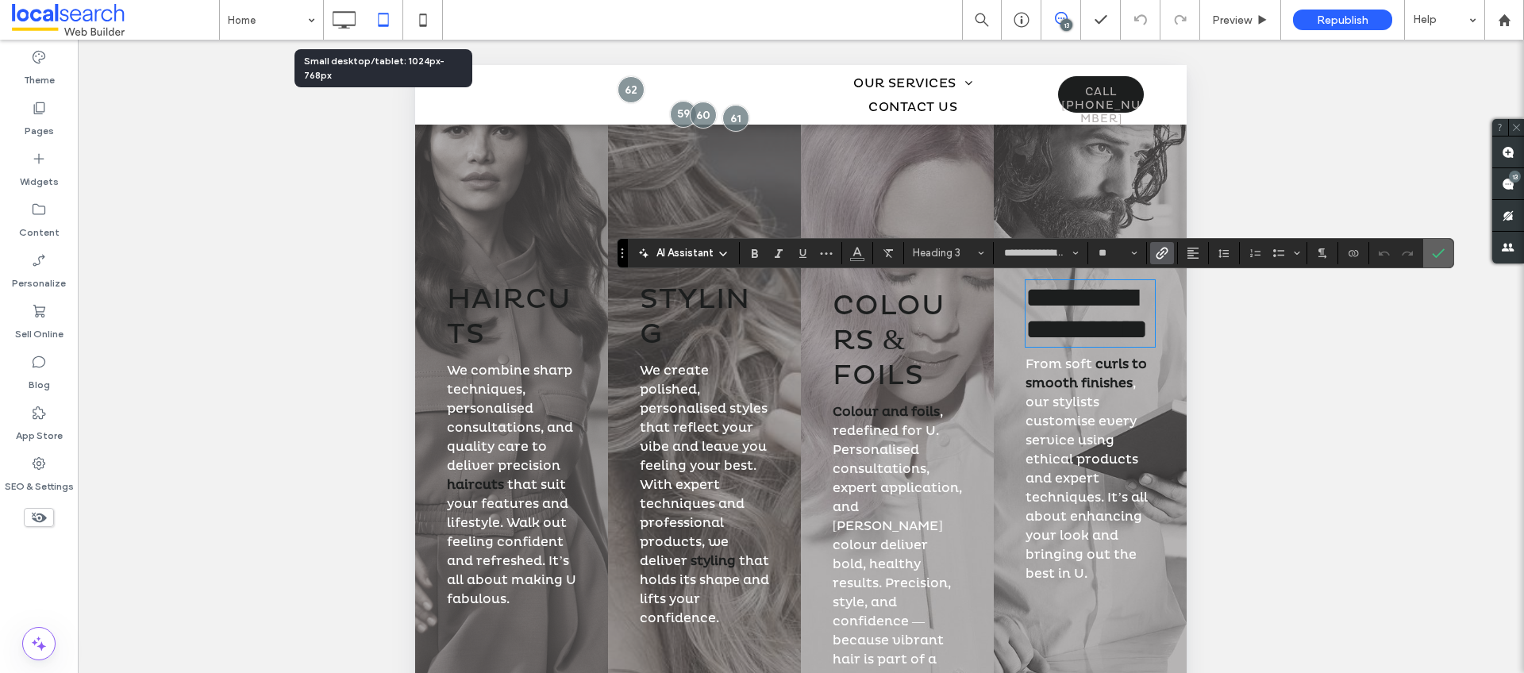
click at [1427, 261] on label "Confirm" at bounding box center [1439, 253] width 24 height 29
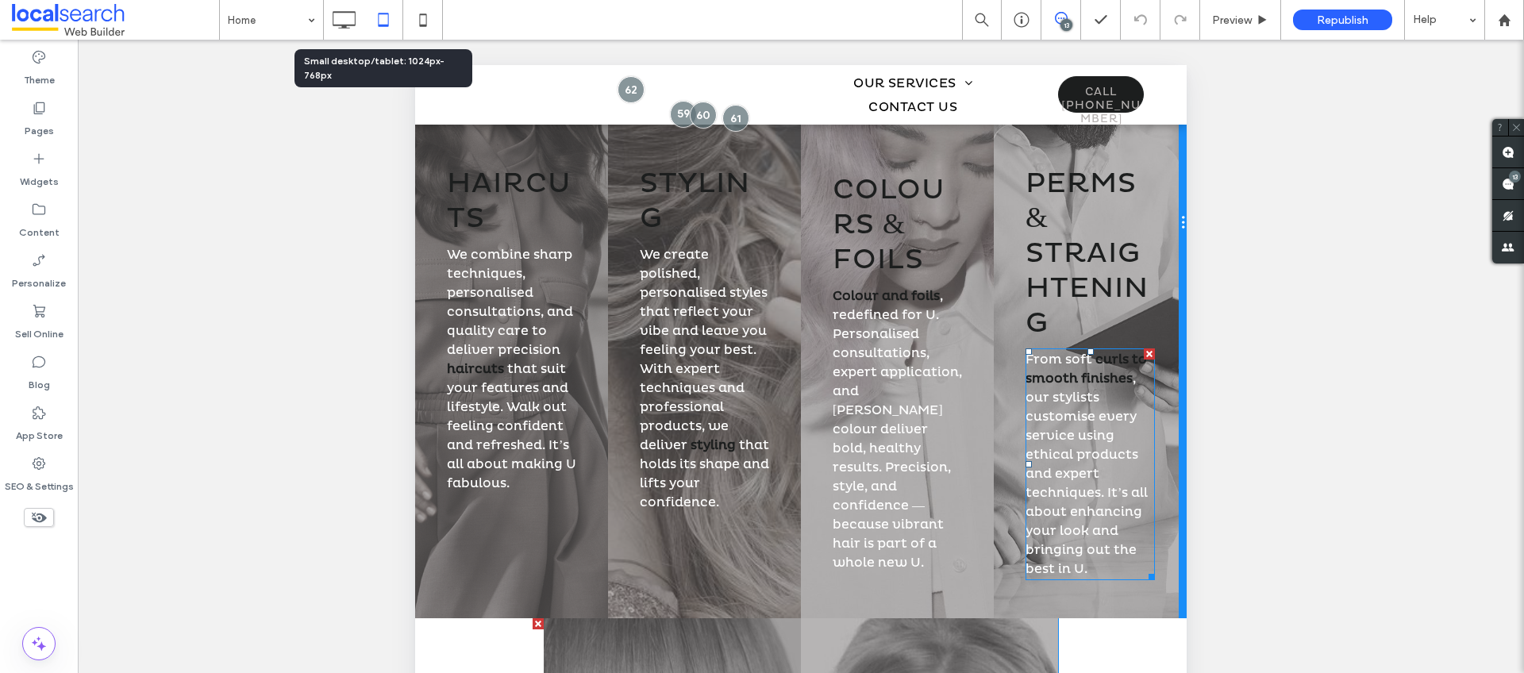
scroll to position [1799, 0]
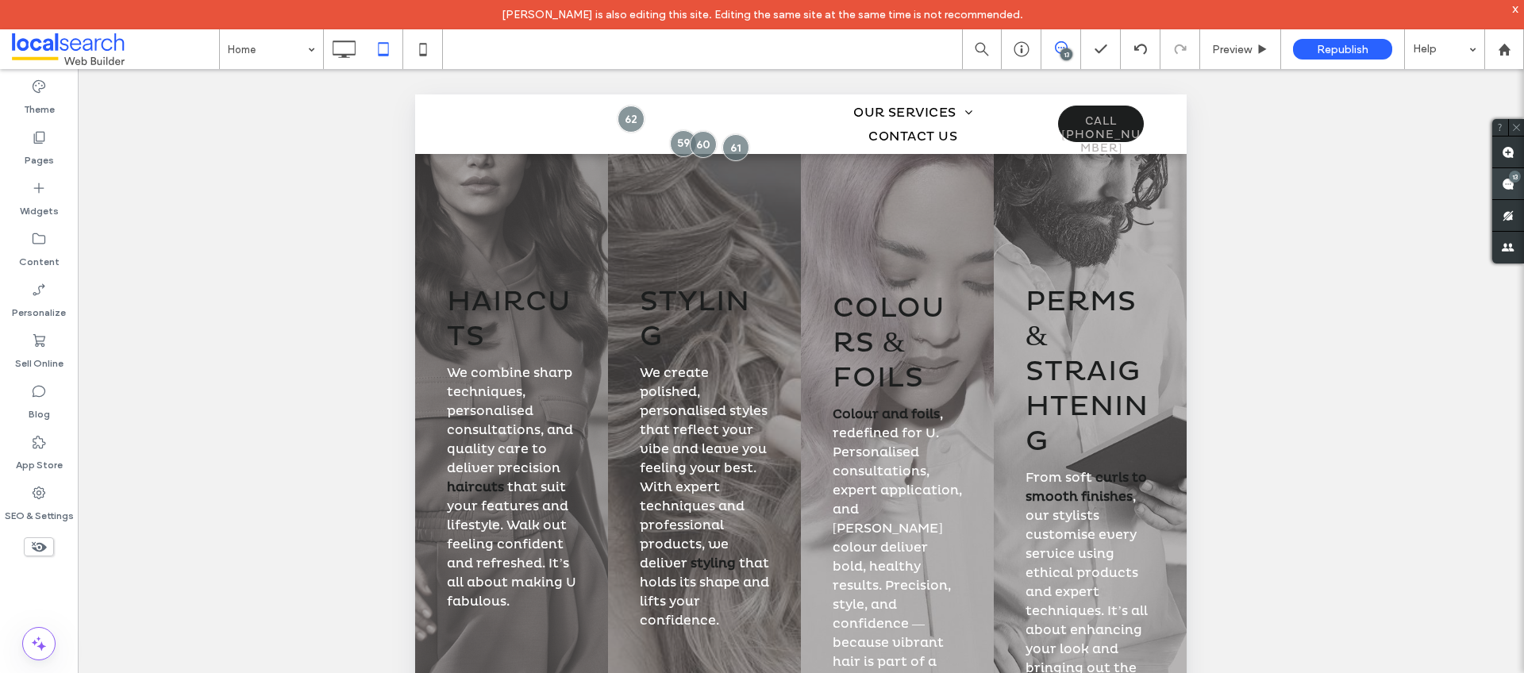
click at [1506, 190] on span at bounding box center [1509, 183] width 32 height 31
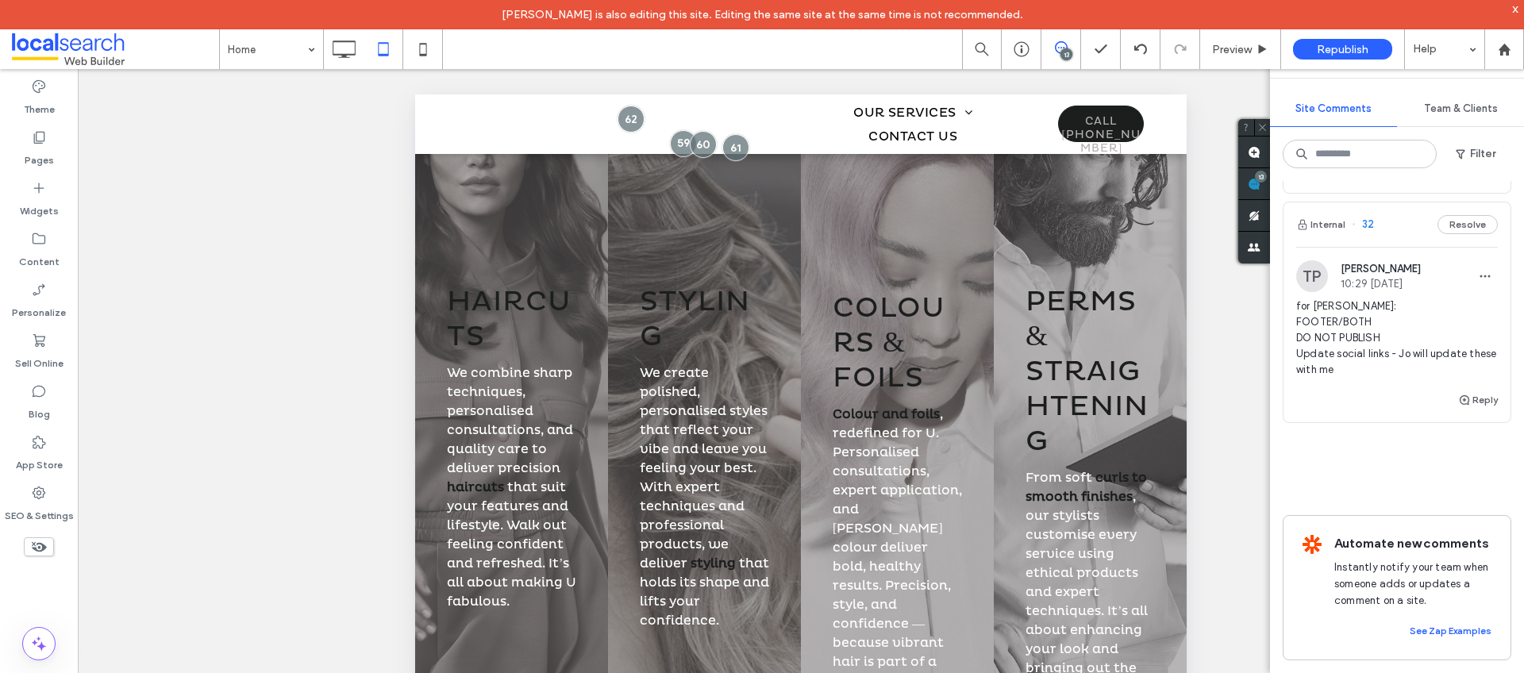
scroll to position [3879, 0]
click at [1498, 52] on icon at bounding box center [1504, 49] width 13 height 13
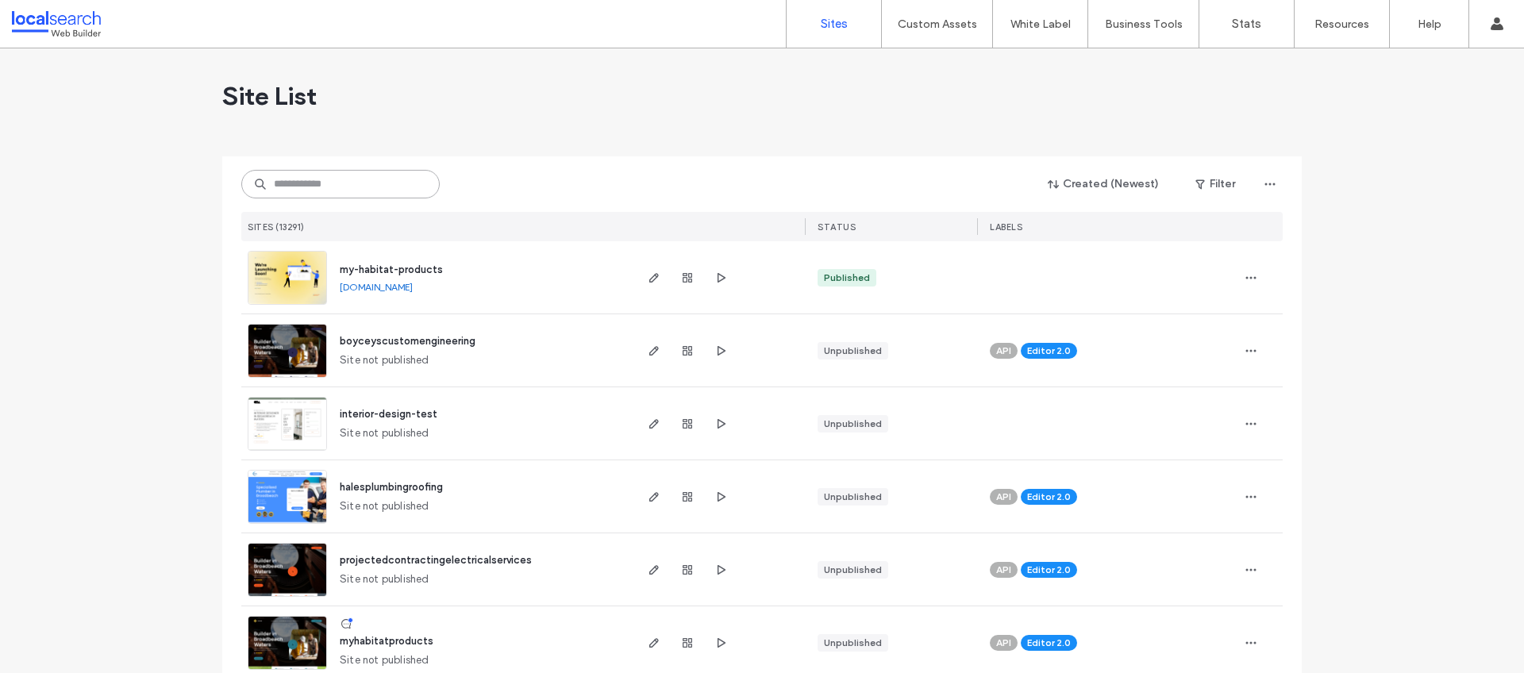
click at [319, 191] on input at bounding box center [340, 184] width 198 height 29
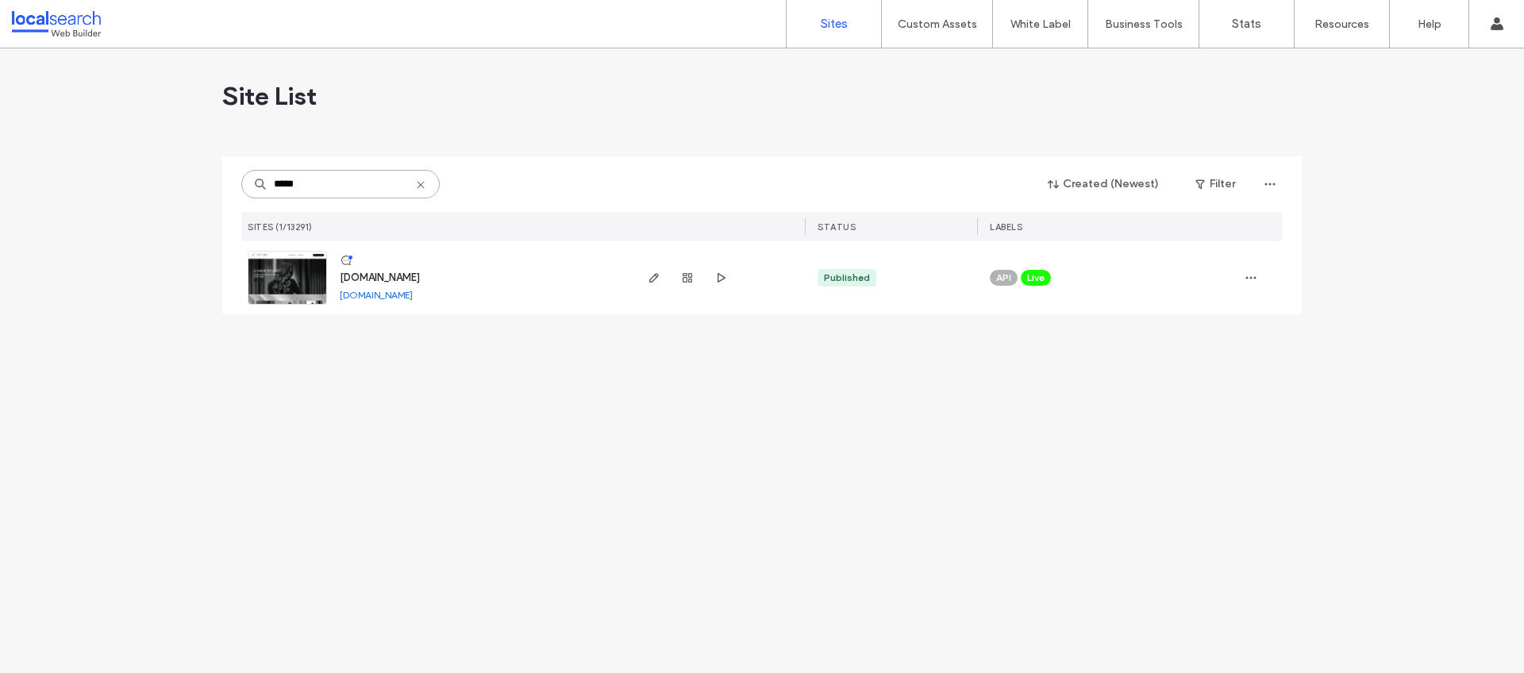
type input "*****"
click at [420, 281] on span "www.uhairstudio.com.au" at bounding box center [380, 278] width 80 height 12
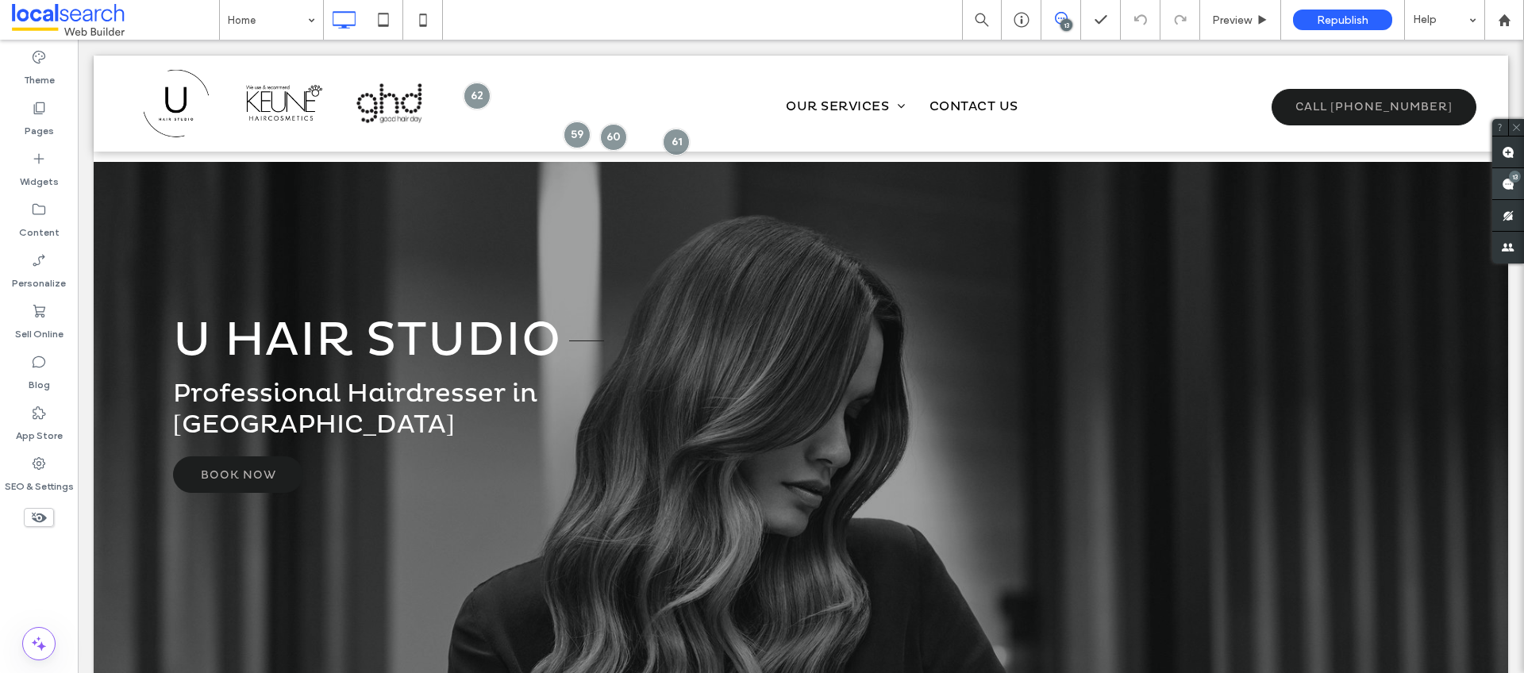
click at [1514, 186] on use at bounding box center [1508, 184] width 13 height 13
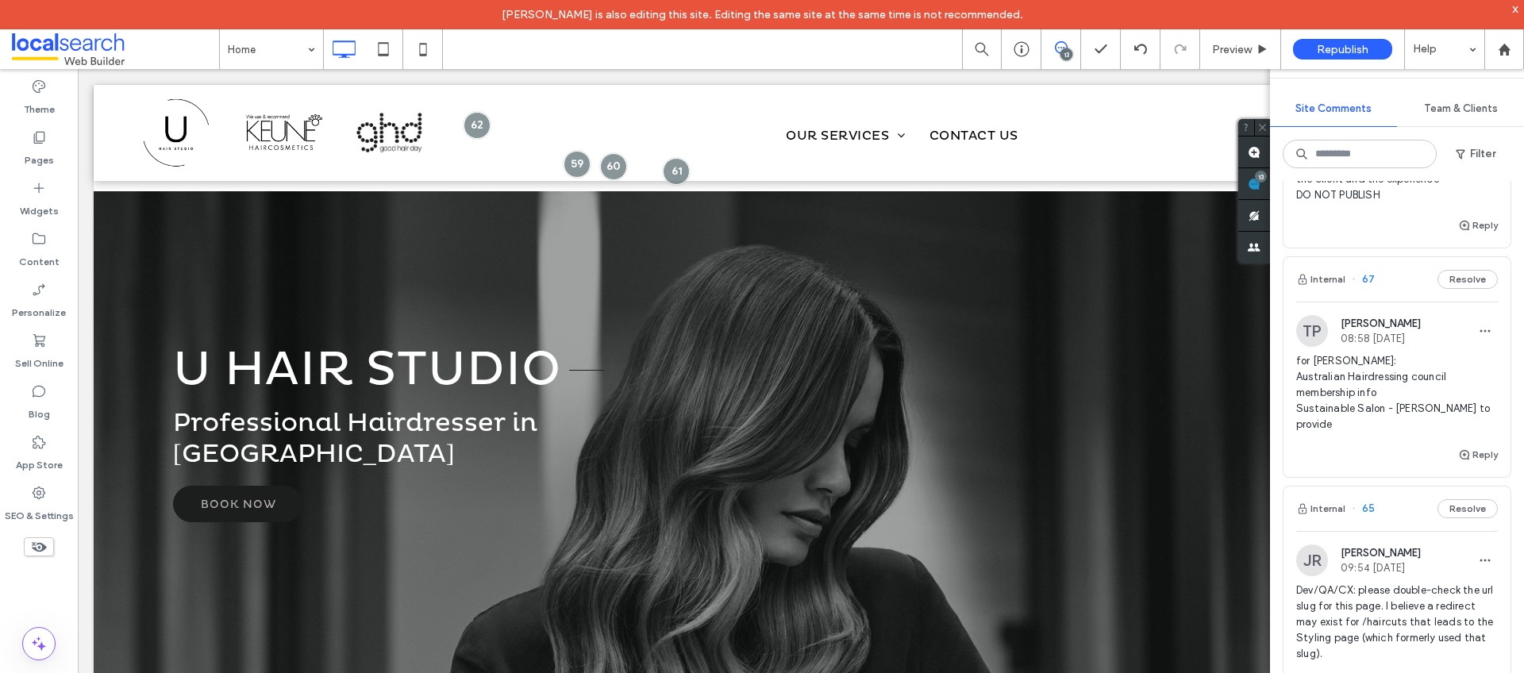
scroll to position [849, 0]
drag, startPoint x: 1486, startPoint y: 441, endPoint x: 1296, endPoint y: 413, distance: 191.8
click at [1296, 413] on div "TP [PERSON_NAME] 08:58 [DATE] for [PERSON_NAME]: Australian Hairdressing counci…" at bounding box center [1397, 379] width 227 height 130
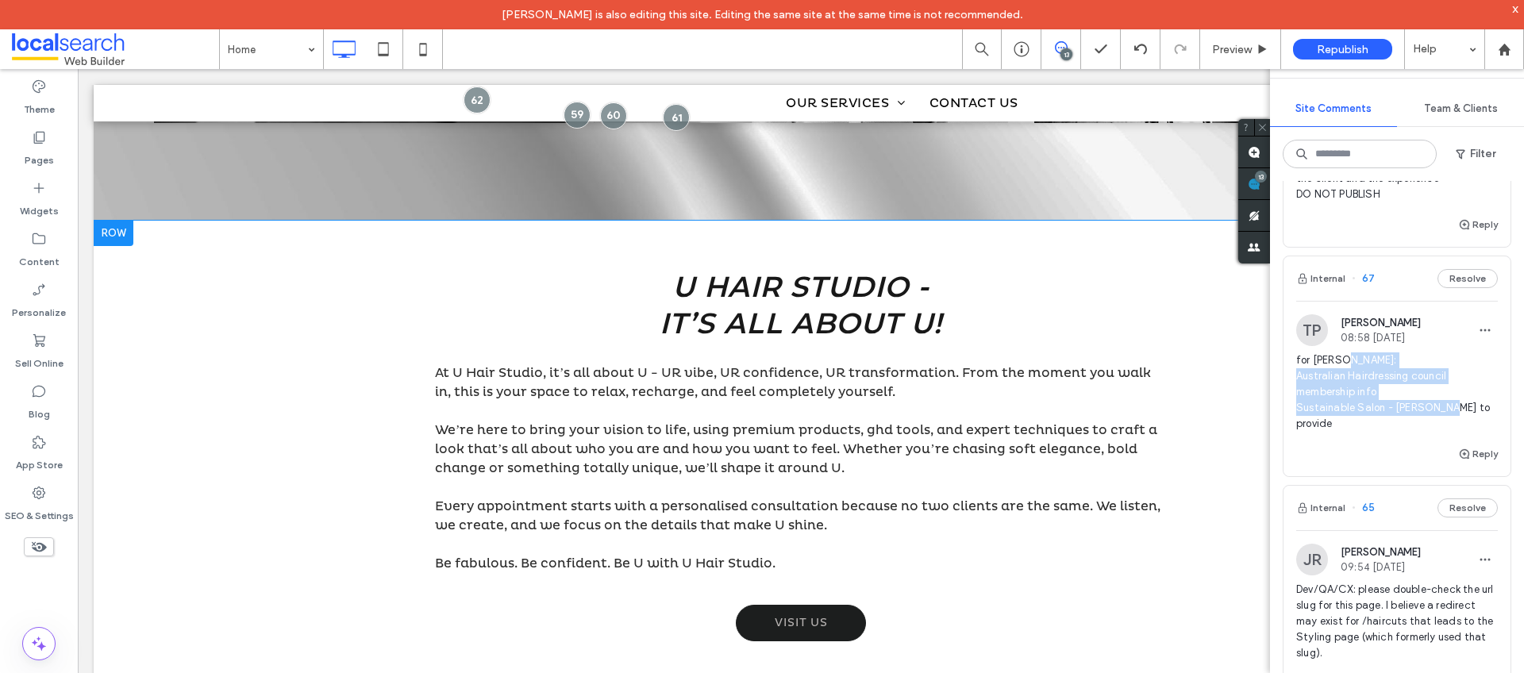
scroll to position [0, 0]
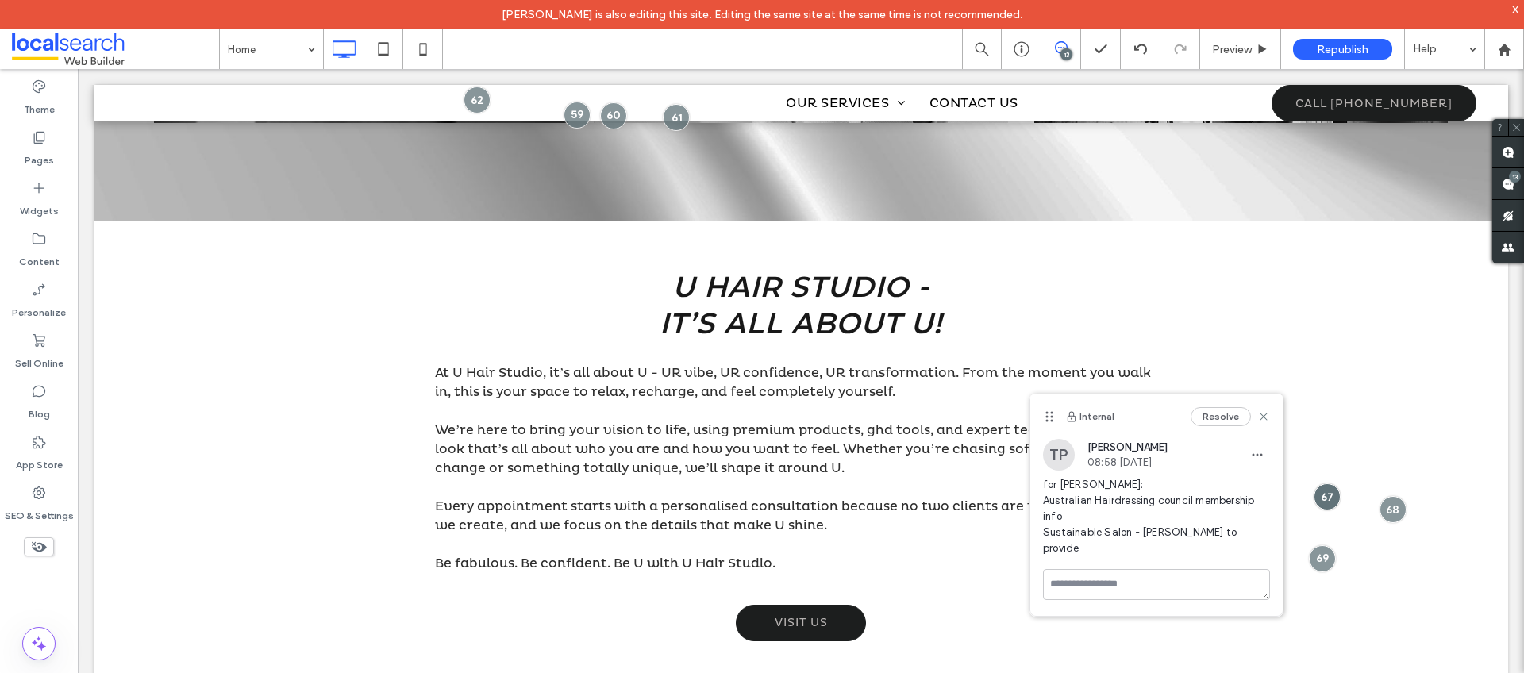
copy span "Australian Hairdressing council membership info Sustainable Salon - [PERSON_NAM…"
click at [1224, 529] on span "for [PERSON_NAME]: Australian Hairdressing council membership info Sustainable …" at bounding box center [1156, 516] width 227 height 79
drag, startPoint x: 1230, startPoint y: 533, endPoint x: 1035, endPoint y: 493, distance: 198.7
click at [1035, 493] on div "TP [PERSON_NAME] 08:58 [DATE] for [PERSON_NAME]: Australian Hairdressing counci…" at bounding box center [1156, 504] width 252 height 130
copy span "Australian Hairdressing council membership info Sustainable Salon - [PERSON_NAM…"
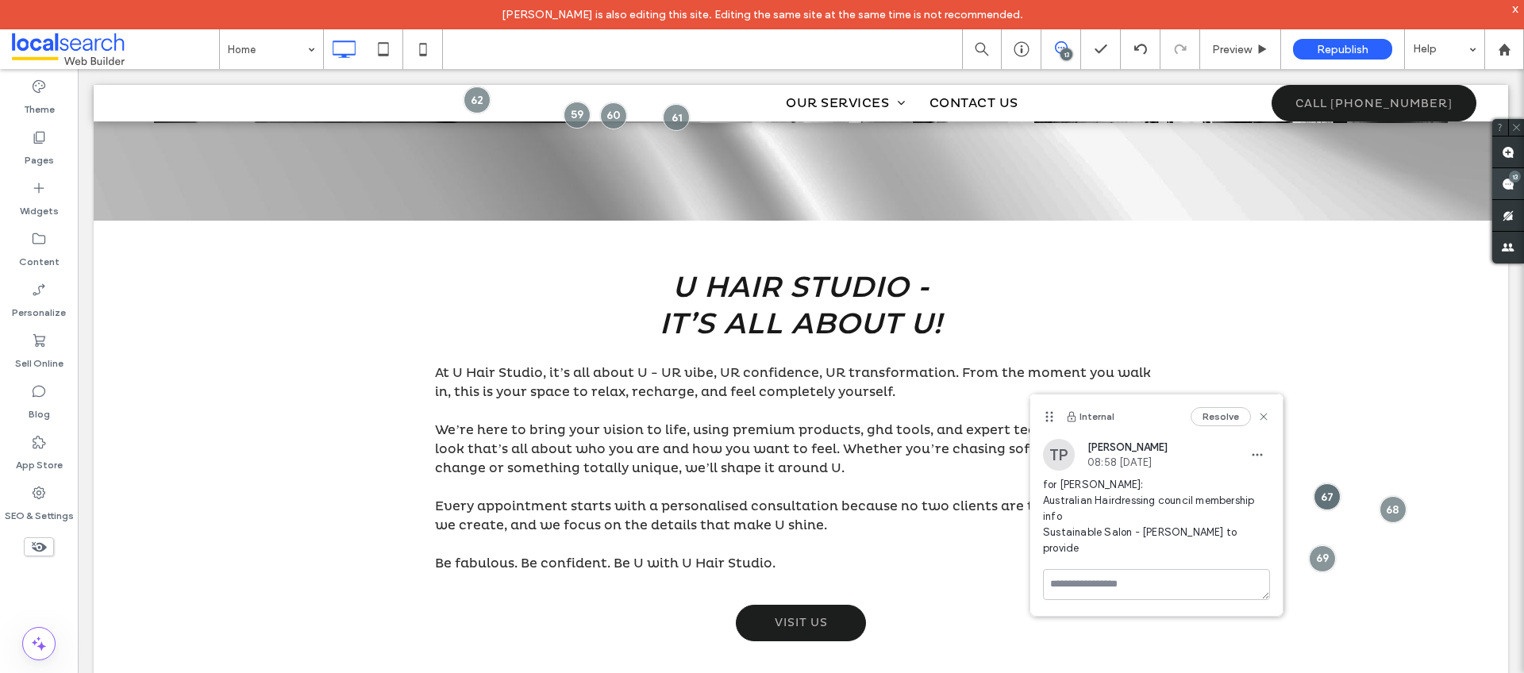
click at [1512, 183] on use at bounding box center [1508, 184] width 13 height 13
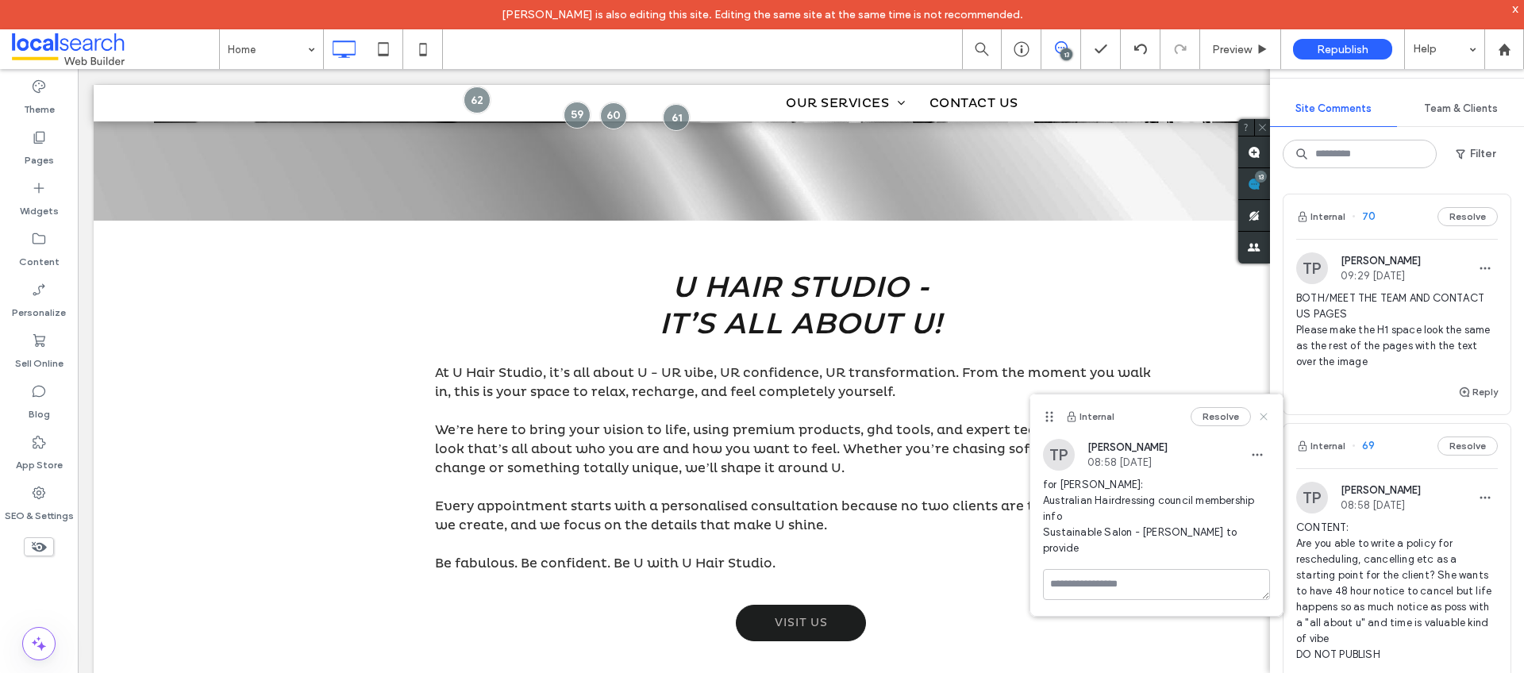
drag, startPoint x: 1267, startPoint y: 414, endPoint x: 1191, endPoint y: 345, distance: 103.4
click at [1267, 414] on icon at bounding box center [1264, 416] width 13 height 13
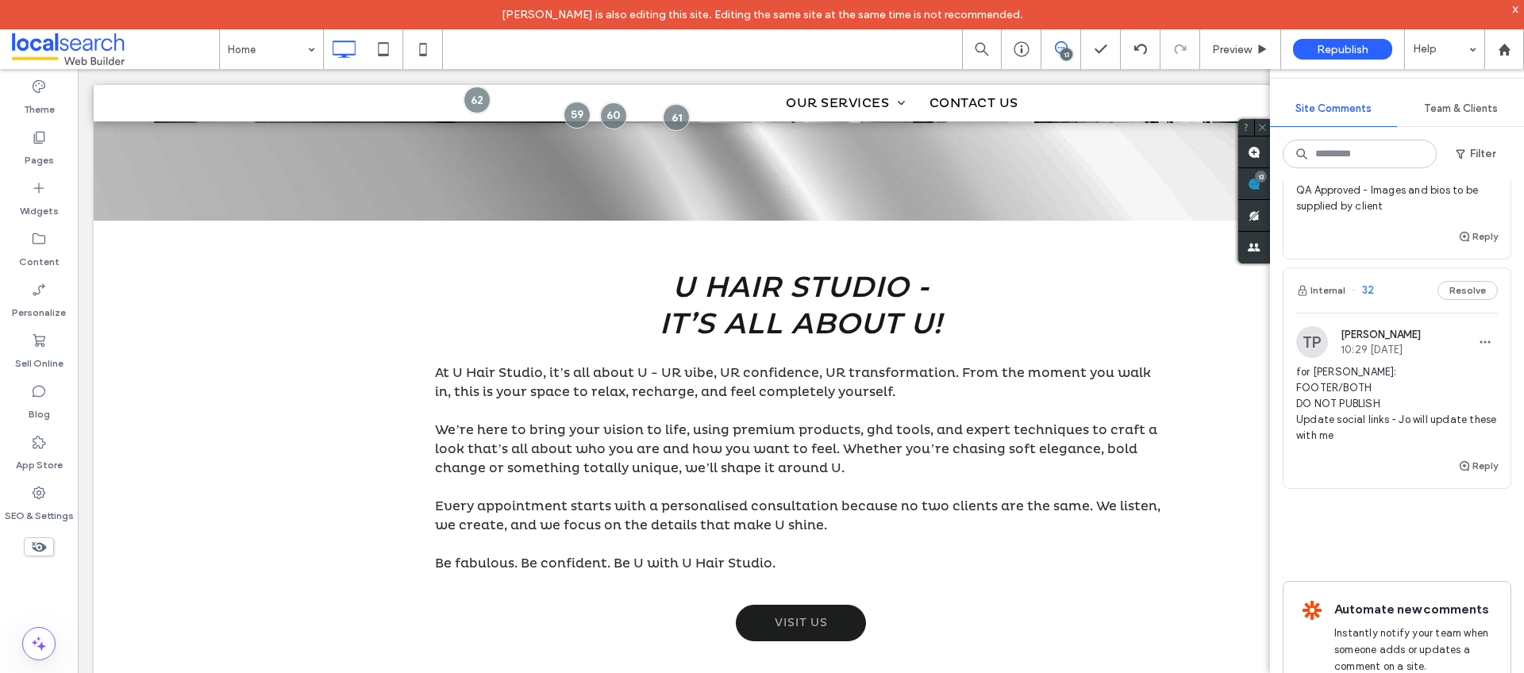
scroll to position [3879, 0]
